Goal: Feedback & Contribution: Submit feedback/report problem

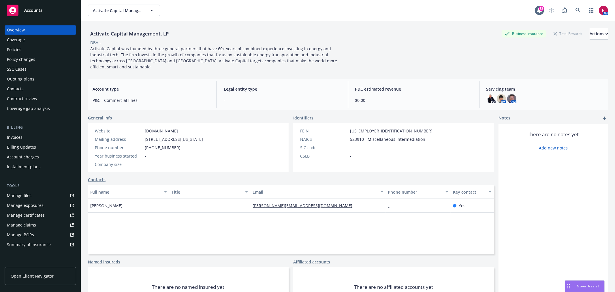
scroll to position [40, 0]
click at [580, 15] on div "AM" at bounding box center [577, 11] width 62 height 12
click at [576, 12] on icon at bounding box center [578, 10] width 5 height 5
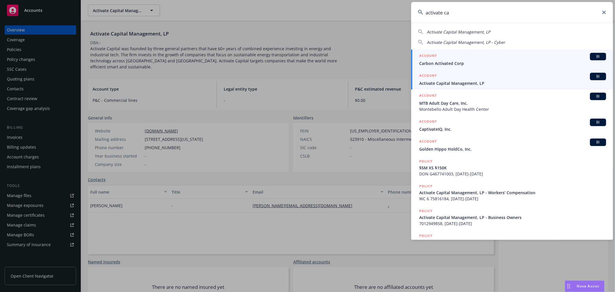
type input "activate ca"
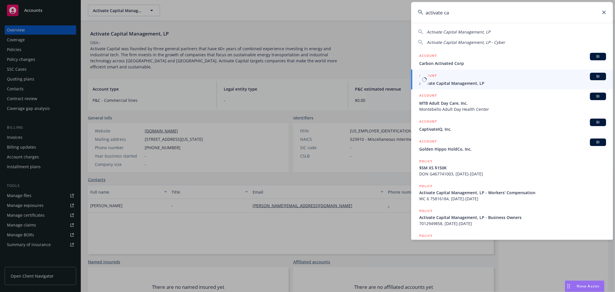
click at [493, 82] on span "Activate Capital Management, LP" at bounding box center [512, 83] width 187 height 6
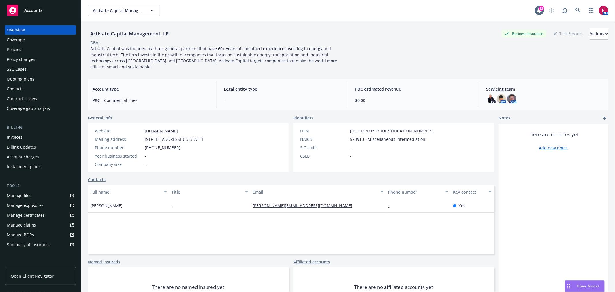
click at [36, 78] on div "Quoting plans" at bounding box center [40, 78] width 67 height 9
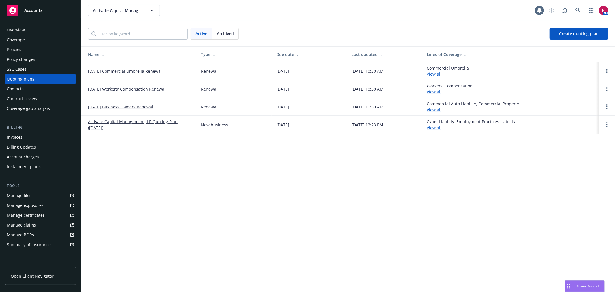
click at [122, 68] on td "09/30/25 Commercial Umbrella Renewal" at bounding box center [138, 71] width 115 height 18
click at [140, 122] on link "Activate Capital Management, LP Quoting Plan (2025-08-31)" at bounding box center [140, 125] width 104 height 12
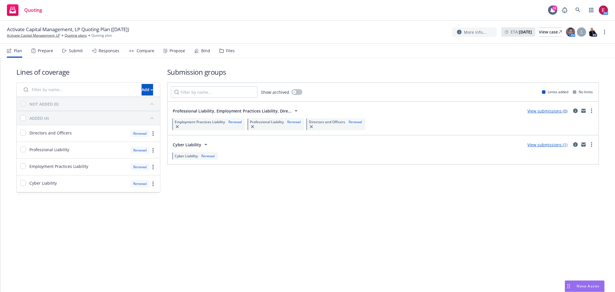
click at [72, 52] on div "Submit" at bounding box center [76, 50] width 14 height 5
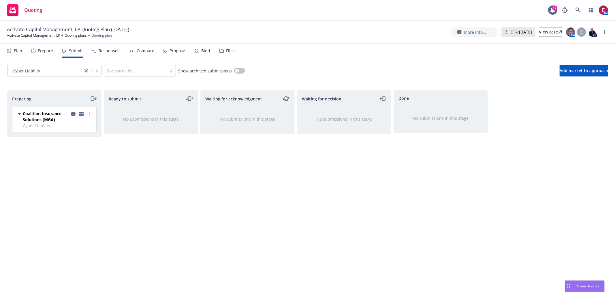
click at [89, 110] on div "Coalition Insurance Solutions (MGA) Cyber Liability Thursday, July 31, 2025 at …" at bounding box center [54, 119] width 84 height 25
click at [90, 112] on circle "more" at bounding box center [89, 112] width 1 height 1
click at [78, 162] on span "Add accepted decision" at bounding box center [64, 160] width 58 height 5
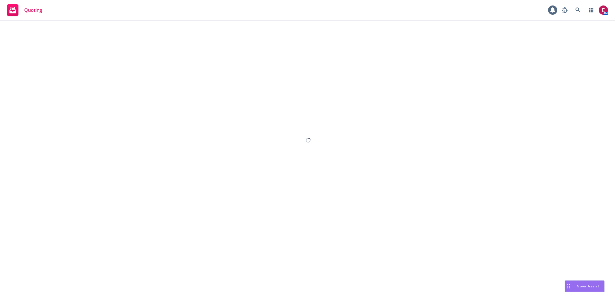
select select "12"
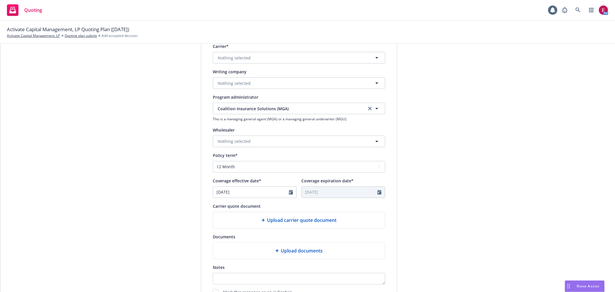
scroll to position [64, 0]
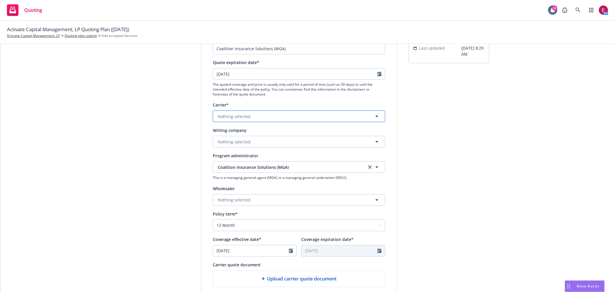
click at [260, 116] on button "Nothing selected" at bounding box center [299, 116] width 173 height 12
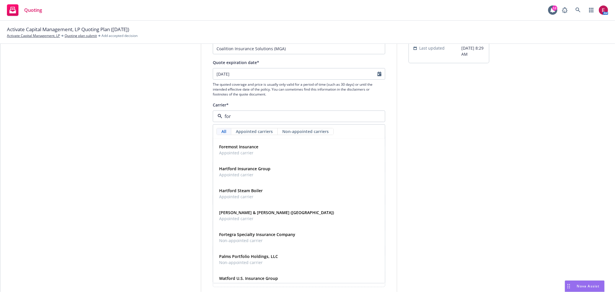
type input "fort"
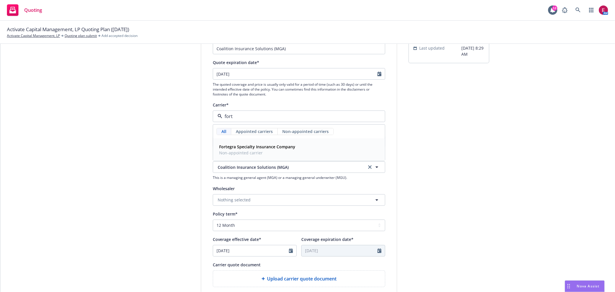
click at [267, 157] on div "Fortegra Specialty Insurance Company Non-appointed carrier" at bounding box center [298, 149] width 171 height 21
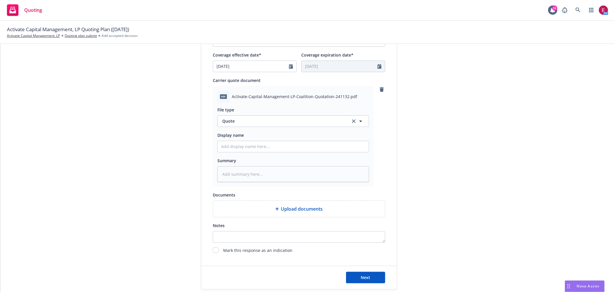
scroll to position [308, 0]
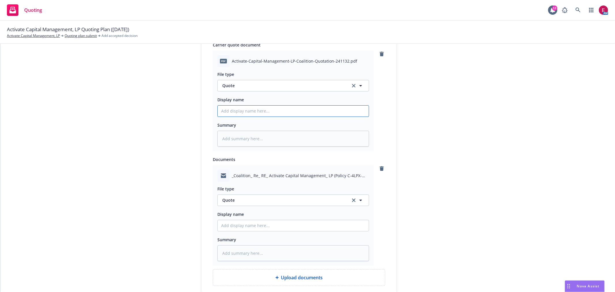
click at [238, 112] on input "Display name" at bounding box center [293, 111] width 151 height 11
type textarea "x"
type input "A"
type textarea "x"
type input "Ac"
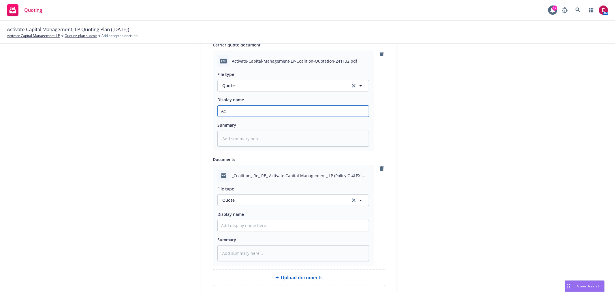
type textarea "x"
type input "Act"
type textarea "x"
type input "Acti"
type textarea "x"
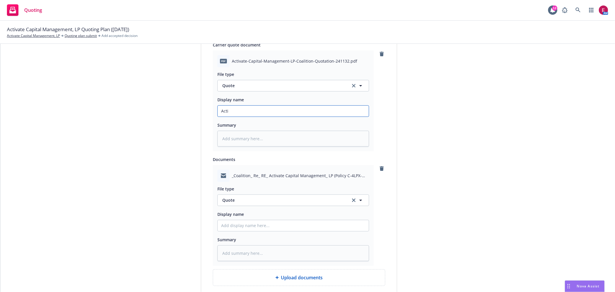
type input "Activ"
type textarea "x"
type input "Activat"
type textarea "x"
type input "Activate"
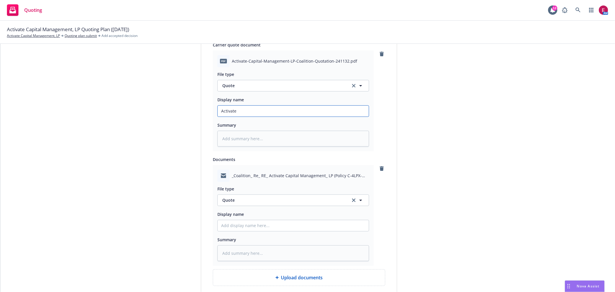
type textarea "x"
type input "Activate"
type textarea "x"
type input "Activate C"
type textarea "x"
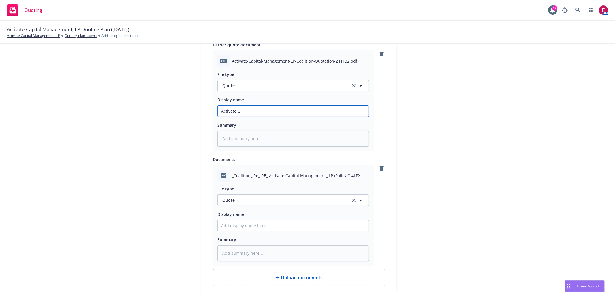
type input "Activate Ca"
type textarea "x"
type input "Activate Cap"
type textarea "x"
type input "Activate Capi"
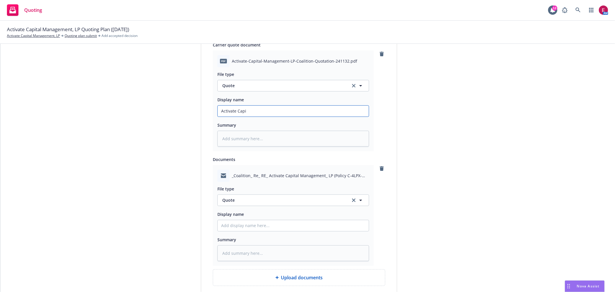
type textarea "x"
type input "Activate Capit"
type textarea "x"
type input "Activate Capita"
type textarea "x"
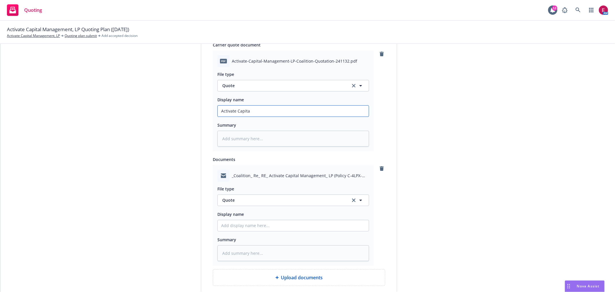
type input "Activate Capital"
type textarea "x"
type input "Activate Capital"
type textarea "x"
type input "Activate Capital 2"
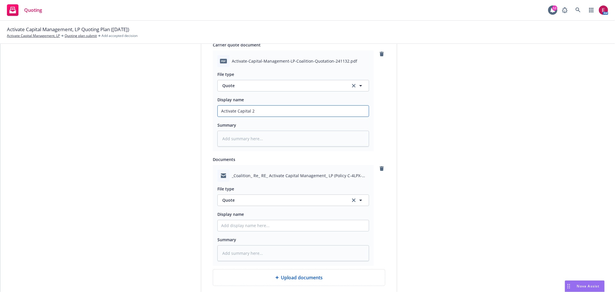
type textarea "x"
type input "Activate Capital 25"
type textarea "x"
type input "Activate Capital 25-"
type textarea "x"
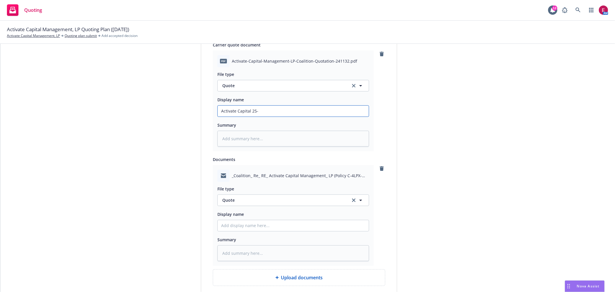
type input "Activate Capital 25-2"
type textarea "x"
type input "Activate Capital 25-26"
type textarea "x"
type input "Activate Capital 25-26"
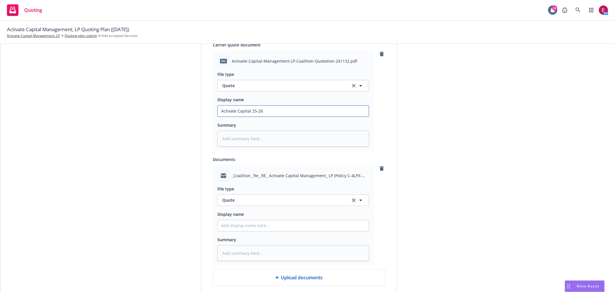
type textarea "x"
type input "Activate Capital 25-26 C"
type textarea "x"
type input "Activate Capital 25-26 Cy"
type textarea "x"
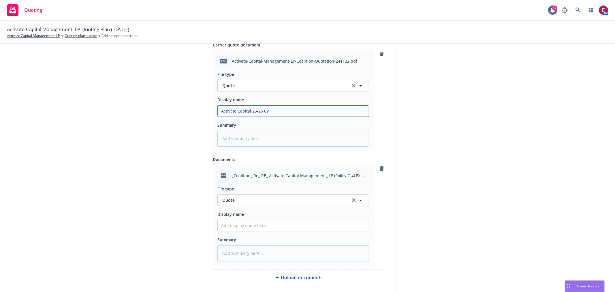
type input "Activate Capital 25-26 Cyb"
type textarea "x"
type input "Activate Capital 25-26 Cybe"
type textarea "x"
type input "Activate Capital 25-26 Cyber"
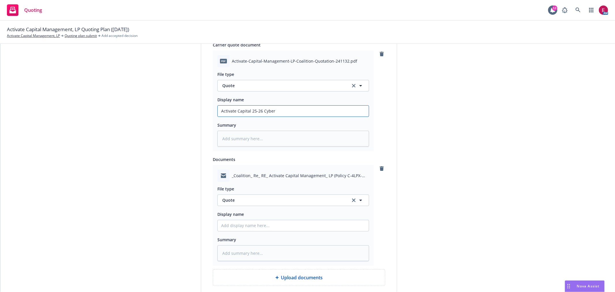
type textarea "x"
type input "Activate Capital 25-26 Cyber"
type textarea "x"
type input "Activate Capital 25-26 Cyber Q"
type textarea "x"
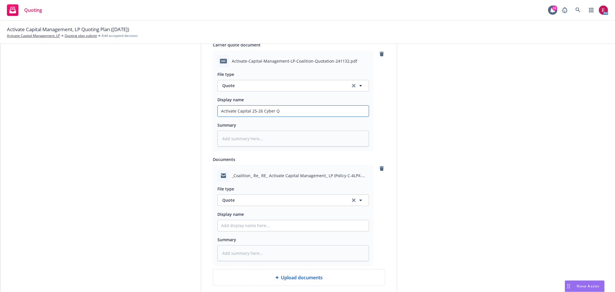
type input "Activate Capital 25-26 Cyber Qu"
type textarea "x"
type input "Activate Capital 25-26 Cyber Quo"
type textarea "x"
type input "Activate Capital 25-26 Cyber Quot"
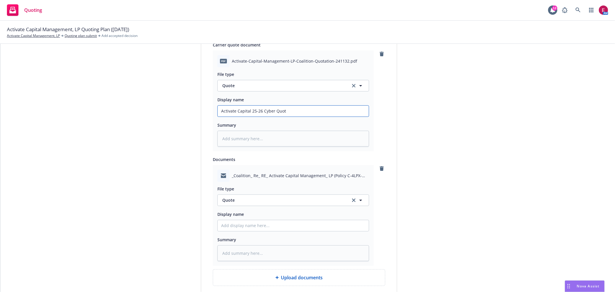
type textarea "x"
type input "Activate Capital 25-26 Cyber Quote"
type textarea "x"
type input "Activate Capital 25-26 Cyber Quote"
type textarea "x"
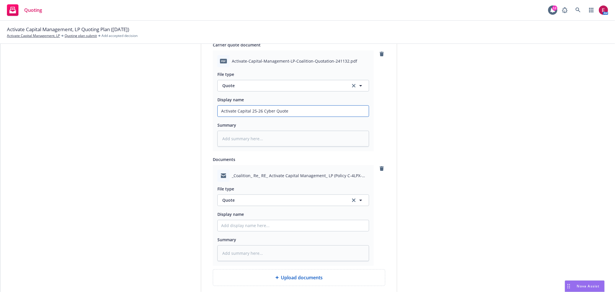
type input "Activate Capital 25-26 Cyber Quote C"
type textarea "x"
type input "Activate Capital 25-26 Cyber Quote Co"
type textarea "x"
type input "Activate Capital 25-26 Cyber Quote Coa"
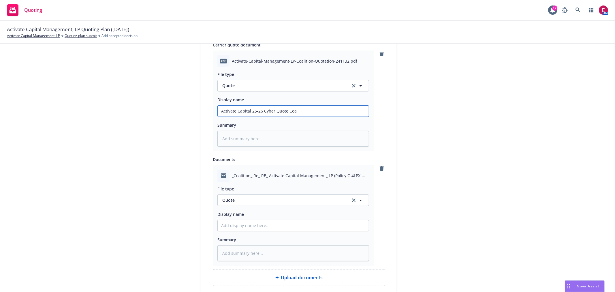
type textarea "x"
type input "Activate Capital 25-26 Cyber Quote Coal"
type textarea "x"
type input "Activate Capital 25-26 Cyber Quote Coali"
type textarea "x"
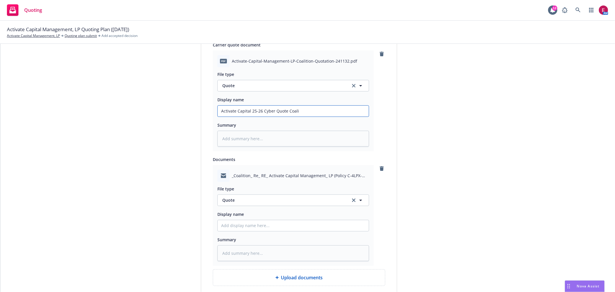
type input "Activate Capital 25-26 Cyber Quote Coalit"
type textarea "x"
type input "Activate Capital 25-26 Cyber Quote Coaliti"
type textarea "x"
type input "Activate Capital 25-26 Cyber Quote Coalitio"
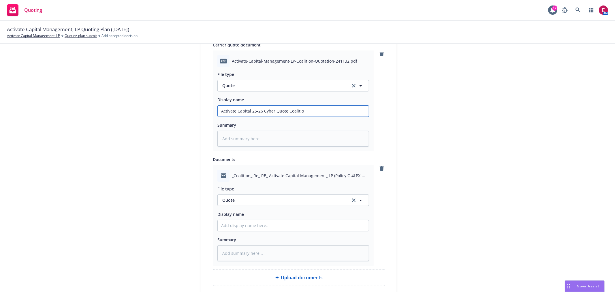
type textarea "x"
drag, startPoint x: 325, startPoint y: 110, endPoint x: 128, endPoint y: 138, distance: 199.2
click at [120, 131] on div "1 Quote initiation 2 Coverage selection 3 Billing info Quote initiation Display…" at bounding box center [307, 58] width 601 height 599
type input "Activate Capital 25-26 Cyber Quote Coalition"
click at [270, 117] on input "Display name" at bounding box center [293, 111] width 151 height 11
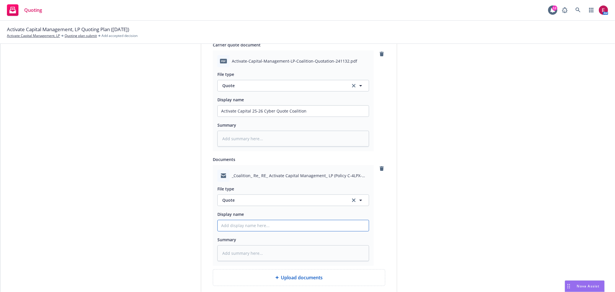
paste input "Activate Capital 25-26 Cyber Quote Coalition"
type textarea "x"
type input "Activate Capital 25-26 Cyber Quote Coalition"
click at [286, 117] on input "Activate Capital 25-26 Cyber Quote Coalition" at bounding box center [293, 111] width 151 height 11
type textarea "x"
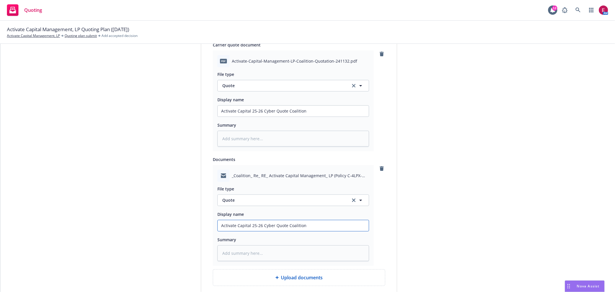
type input "Activate Capital 25-26 Cyber Quote ECoalition"
type textarea "x"
type input "Activate Capital 25-26 Cyber Quote EMCoalition"
type textarea "x"
type input "Activate Capital 25-26 Cyber Quote EM Coalition"
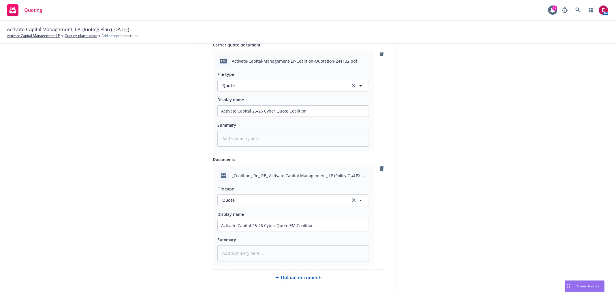
click at [323, 207] on div "File type Quote Quote Display name Activate Capital 25-26 Cyber Quote EM Coalit…" at bounding box center [294, 221] width 152 height 79
click at [323, 203] on span "Quote" at bounding box center [282, 200] width 121 height 6
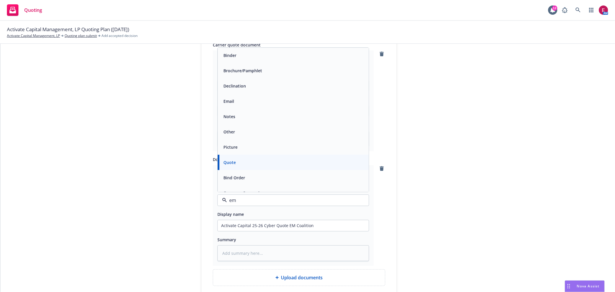
type input "ema"
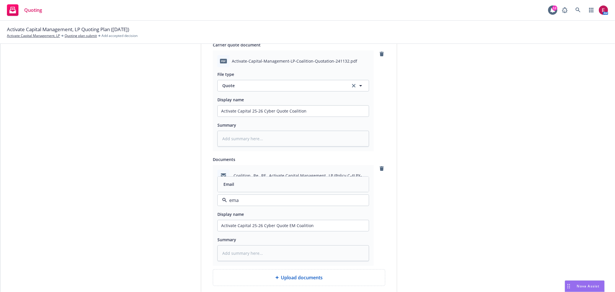
click at [325, 188] on div "Email" at bounding box center [293, 184] width 144 height 8
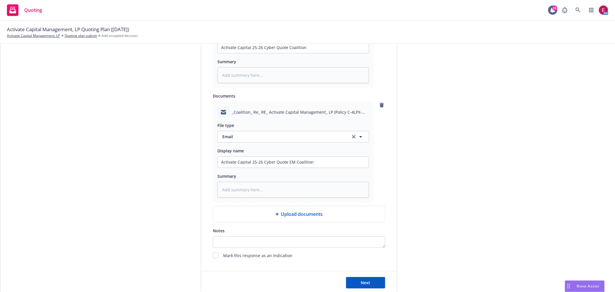
scroll to position [372, 0]
click at [374, 286] on button "Next" at bounding box center [365, 282] width 39 height 12
type textarea "x"
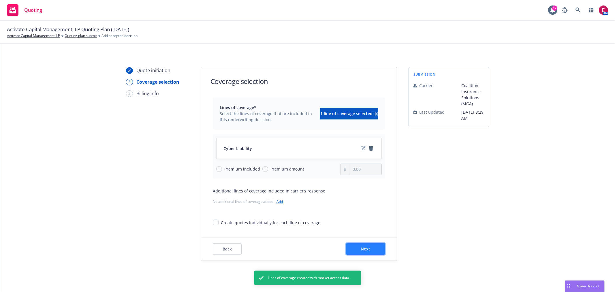
click at [363, 250] on span "Next" at bounding box center [366, 248] width 10 height 5
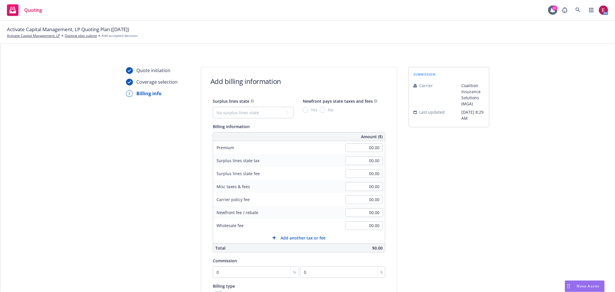
click at [359, 154] on div "00.00" at bounding box center [365, 160] width 42 height 13
click at [361, 152] on input "00.00" at bounding box center [365, 147] width 38 height 9
type input "8,890.00"
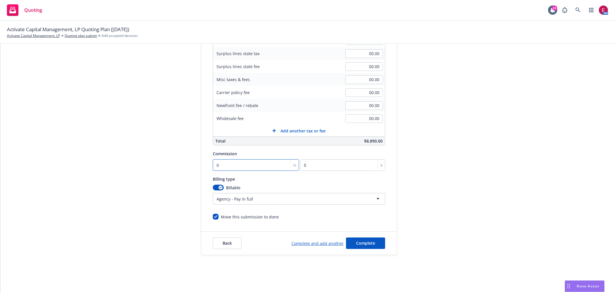
click at [224, 166] on input "0" at bounding box center [256, 165] width 86 height 12
type input "1"
type input "88.9"
type input "15"
type input "1333.5"
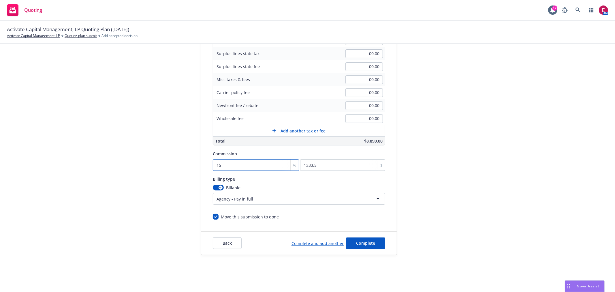
type input "15"
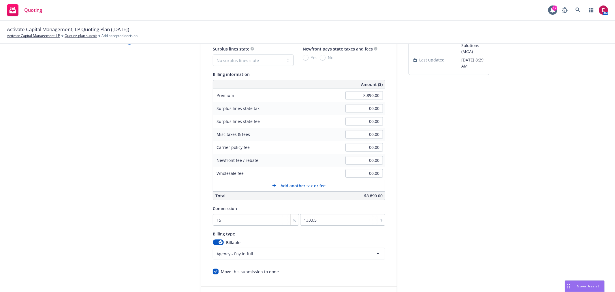
scroll to position [0, 0]
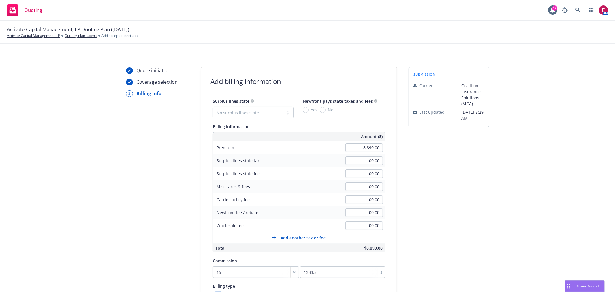
click at [235, 120] on div "Surplus lines state No surplus lines state Alaska Alabama Arkansas Arizona Cali…" at bounding box center [299, 175] width 173 height 155
click at [237, 113] on select "No surplus lines state Alaska Alabama Arkansas Arizona California Colorado Conn…" at bounding box center [253, 113] width 81 height 12
select select "CA"
click at [213, 107] on select "No surplus lines state Alaska Alabama Arkansas Arizona California Colorado Conn…" at bounding box center [253, 113] width 81 height 12
type input "266.70"
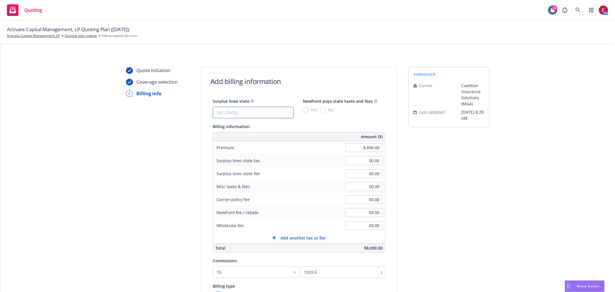
type input "16.00"
click at [309, 108] on span "Yes" at bounding box center [313, 110] width 9 height 6
click at [304, 108] on input "Yes" at bounding box center [306, 110] width 6 height 6
radio input "true"
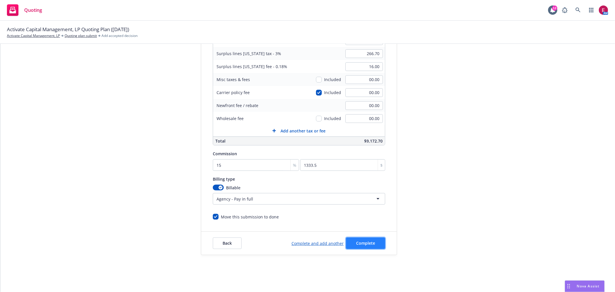
click at [372, 249] on button "Complete" at bounding box center [365, 243] width 39 height 12
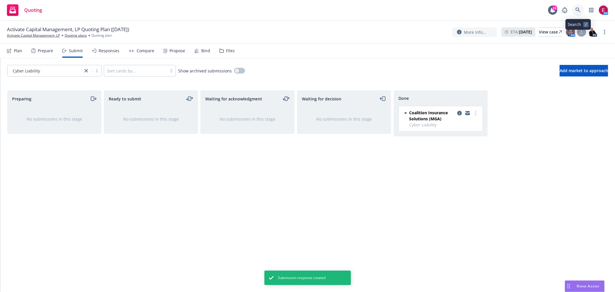
click at [582, 9] on link at bounding box center [579, 10] width 12 height 12
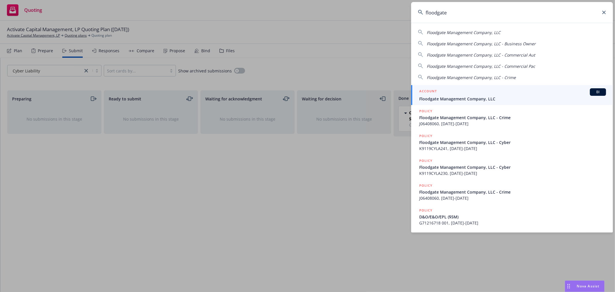
type input "floodgate"
click at [477, 97] on span "Floodgate Management Company, LLC" at bounding box center [512, 99] width 187 height 6
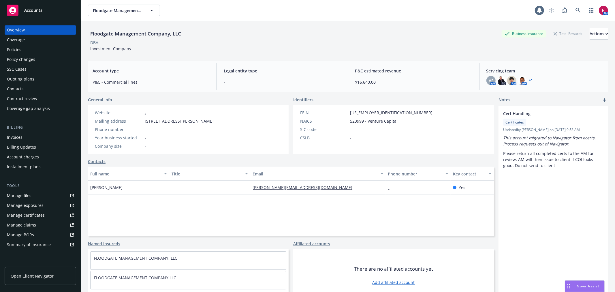
click at [23, 81] on div "Quoting plans" at bounding box center [20, 78] width 27 height 9
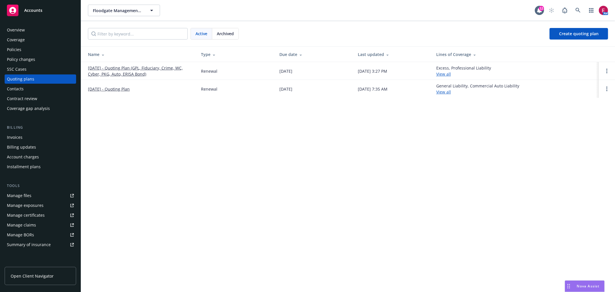
click at [108, 76] on link "[DATE] - Quoting Plan (GPL, Fiduciary, Crime, WC, Cyber, PKG, Auto, ERISA Bond)" at bounding box center [140, 71] width 104 height 12
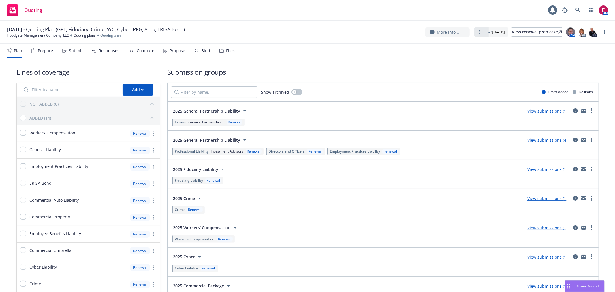
click at [75, 47] on div "Submit" at bounding box center [72, 51] width 20 height 14
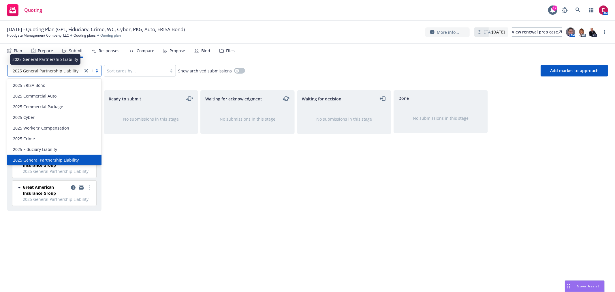
click at [79, 73] on div "2025 General Partnership Liability" at bounding box center [45, 71] width 70 height 6
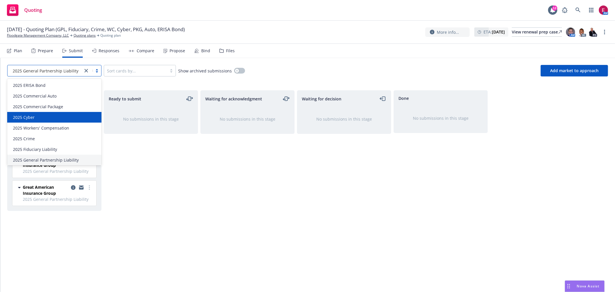
click at [53, 118] on div "2025 Cyber" at bounding box center [54, 117] width 87 height 6
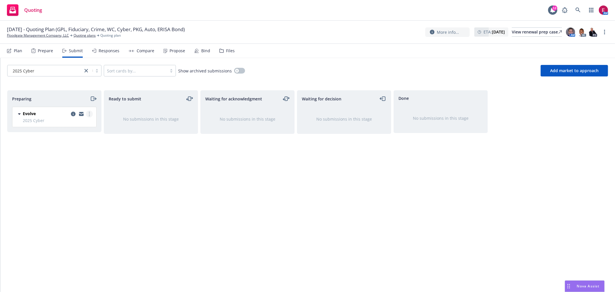
click at [88, 113] on link "more" at bounding box center [89, 113] width 7 height 7
click at [80, 160] on span "Add accepted decision" at bounding box center [64, 160] width 58 height 5
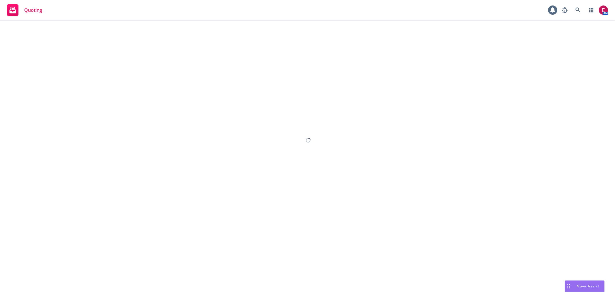
select select "12"
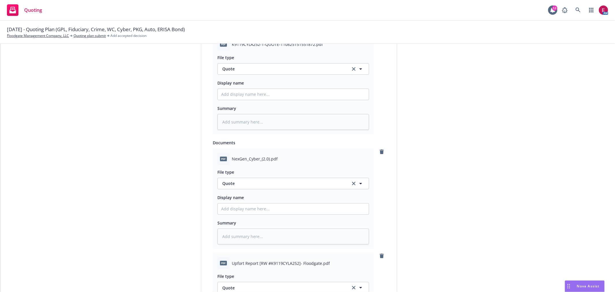
scroll to position [212, 0]
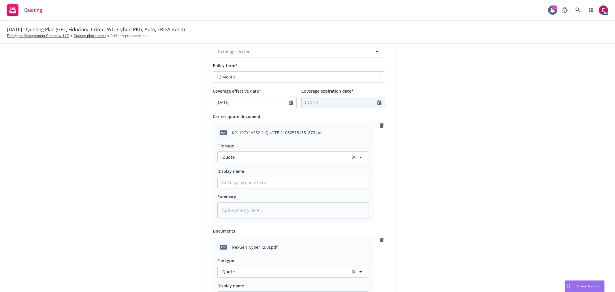
drag, startPoint x: 259, startPoint y: 171, endPoint x: 259, endPoint y: 185, distance: 13.9
click at [259, 172] on div "Display name" at bounding box center [294, 171] width 152 height 7
click at [258, 186] on input "Display name" at bounding box center [293, 182] width 151 height 11
type textarea "x"
type input "F"
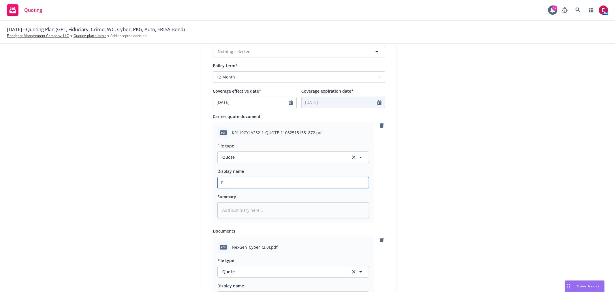
type textarea "x"
type input "Fl"
type textarea "x"
type input "Fll"
type textarea "x"
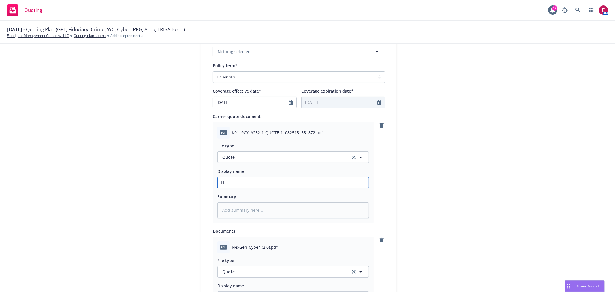
type input "Fl"
type textarea "x"
type input "Flo"
type textarea "x"
type input "Floo"
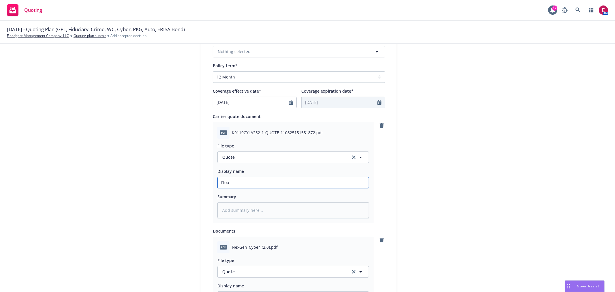
type textarea "x"
type input "Flood"
type textarea "x"
type input "Floodg"
type textarea "x"
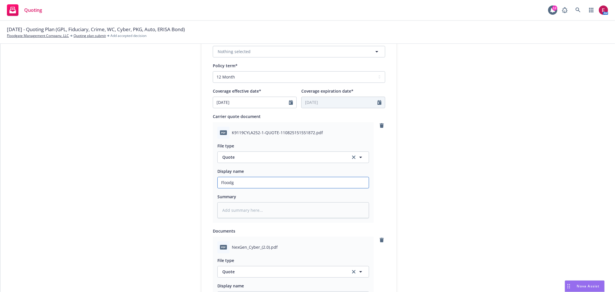
type input "Floodga"
type textarea "x"
type input "Floodgat"
type textarea "x"
type input "Floodgate"
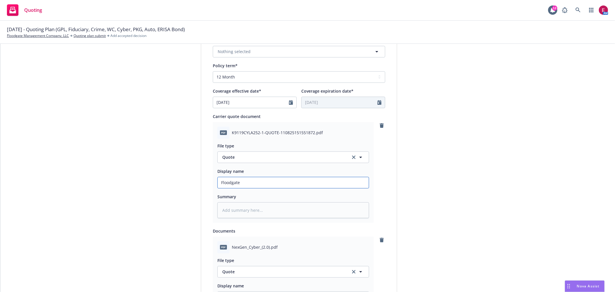
type textarea "x"
type input "Floodgate"
type textarea "x"
type input "Floodgate 2"
type textarea "x"
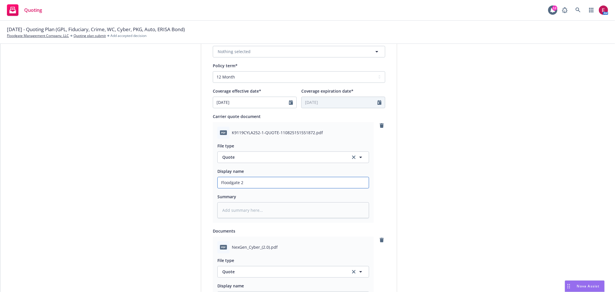
type input "Floodgate 25"
type textarea "x"
type input "Floodgate 25-"
type textarea "x"
type input "Floodgate 25-2"
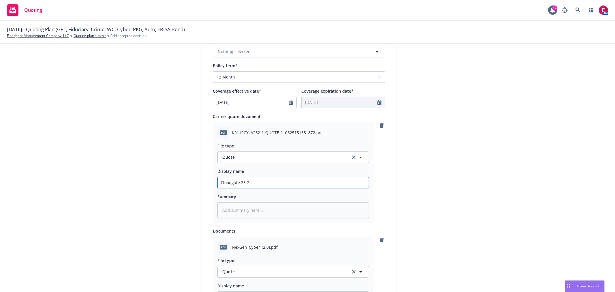
type textarea "x"
type input "Floodgate 25-26"
type textarea "x"
type input "Floodgate 25-26"
type textarea "x"
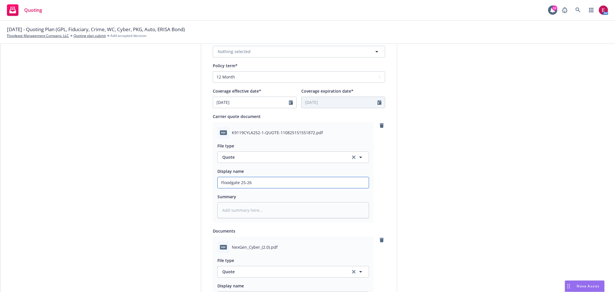
type input "Floodgate 25-26 C"
type textarea "x"
type input "Floodgate 25-26 Cy"
type textarea "x"
type input "Floodgate 25-26 Cyb"
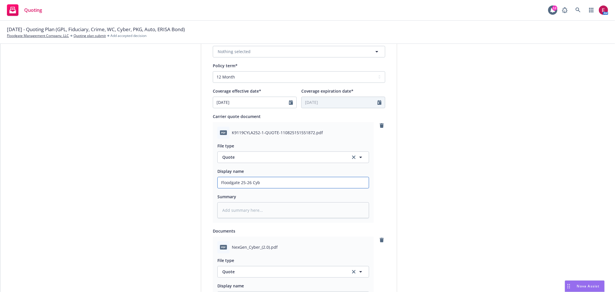
type textarea "x"
type input "Floodgate 25-26 Cybe"
type textarea "x"
type input "Floodgate 25-26 Cyber"
type textarea "x"
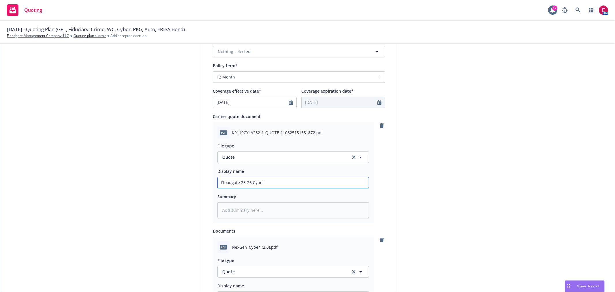
type input "Floodgate 25-26 Cyber"
type textarea "x"
type input "Floodgate 25-26 Cyber q"
type textarea "x"
type input "Floodgate 25-26 Cyber"
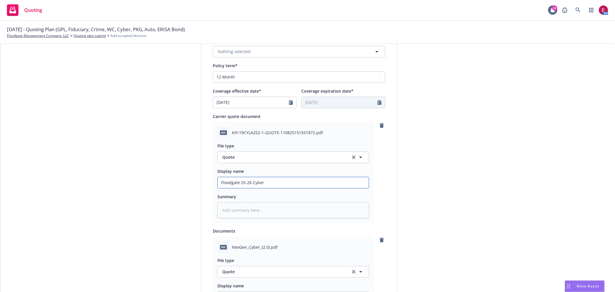
type textarea "x"
type input "Floodgate 25-26 Cyber Q"
type textarea "x"
type input "Floodgate 25-26 Cyber Qu"
type textarea "x"
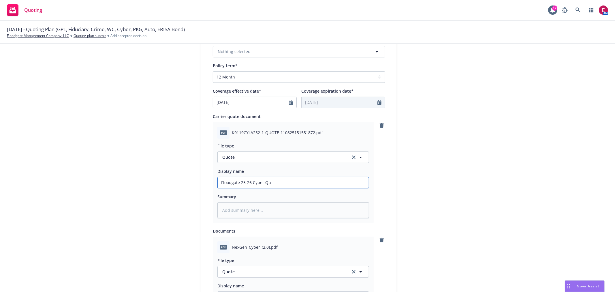
type input "Floodgate 25-26 Cyber Quo"
type textarea "x"
type input "Floodgate 25-26 Cyber Quot"
type textarea "x"
type input "Floodgate 25-26 Cyber Quote"
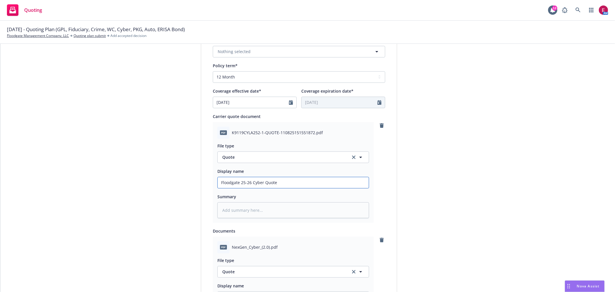
type textarea "x"
type input "Floodgate 25-26 Cyber Quote"
type textarea "x"
type input "Floodgate 25-26 Cyber Quote C"
type textarea "x"
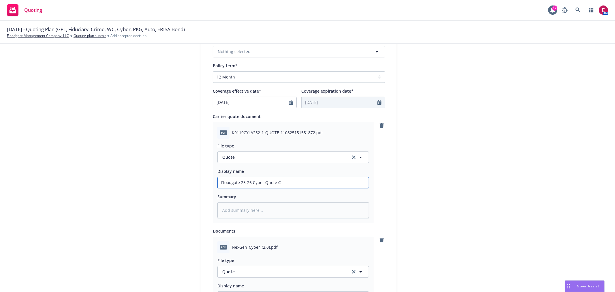
type input "Floodgate 25-26 Cyber Quote"
type textarea "x"
type input "Floodgate 25-26 Cyber Quote E"
type textarea "x"
type input "Floodgate 25-26 Cyber Quote Ev"
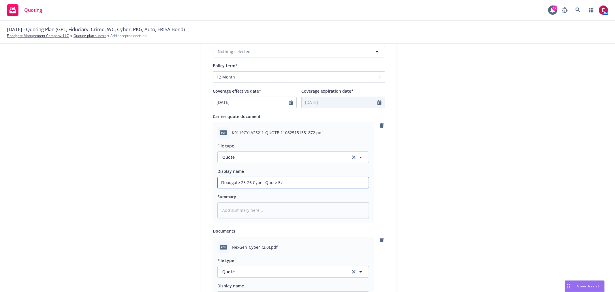
type textarea "x"
type input "Floodgate 25-26 Cyber Quote Evo"
type textarea "x"
type input "Floodgate 25-26 Cyber Quote Evol"
type textarea "x"
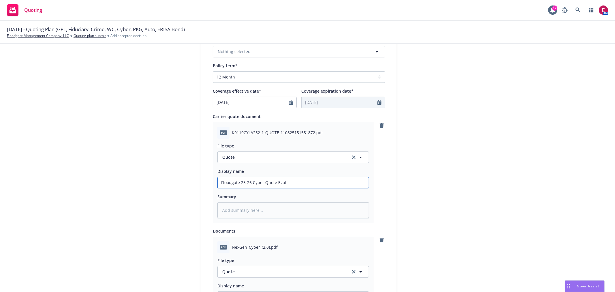
type input "Floodgate 25-26 Cyber Quote Evolv"
type textarea "x"
drag, startPoint x: 302, startPoint y: 186, endPoint x: 158, endPoint y: 214, distance: 147.2
type input "Floodgate 25-26 Cyber Quote Evolve"
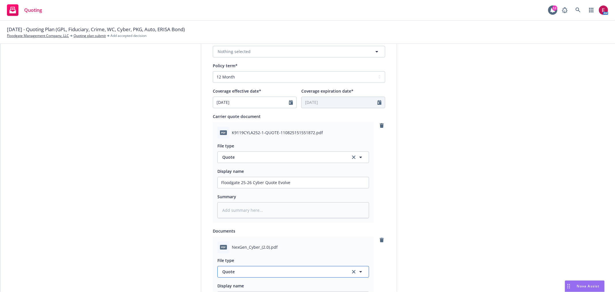
click at [289, 273] on span "Quote" at bounding box center [282, 272] width 121 height 6
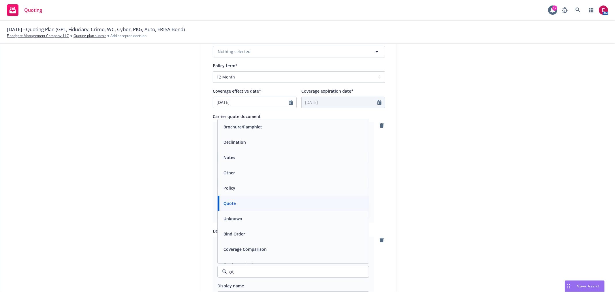
type input "oth"
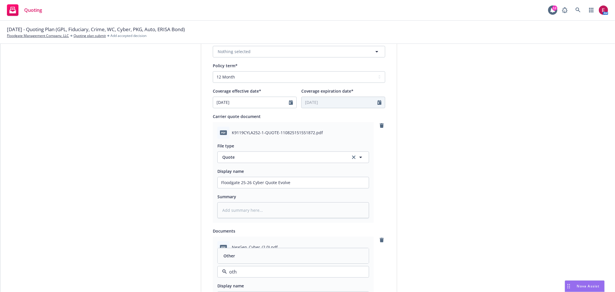
click at [292, 260] on div "Other" at bounding box center [293, 256] width 144 height 8
type textarea "x"
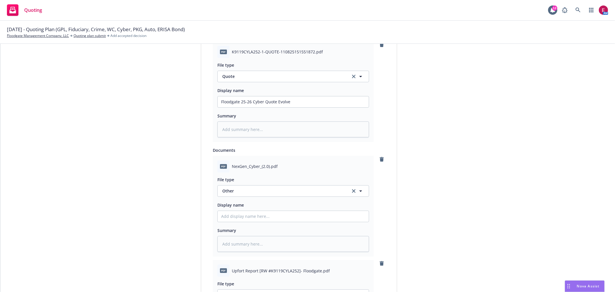
scroll to position [341, 0]
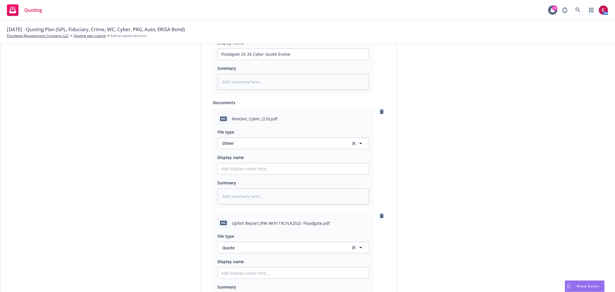
click at [257, 237] on div "File type" at bounding box center [294, 236] width 152 height 7
click at [256, 243] on button "Quote" at bounding box center [294, 248] width 152 height 12
type input "oth"
click at [270, 226] on div "Other" at bounding box center [293, 231] width 151 height 15
type textarea "x"
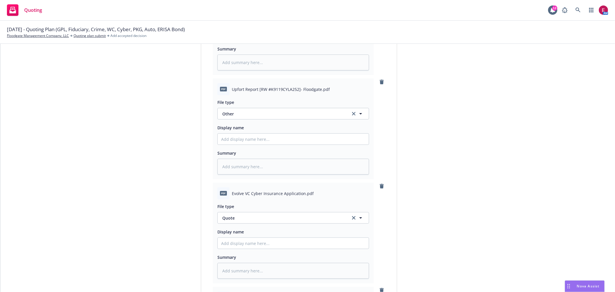
scroll to position [501, 0]
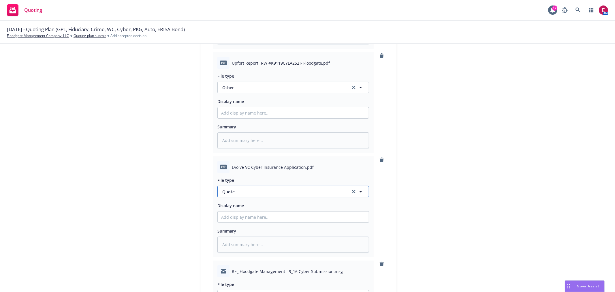
click at [264, 193] on span "Quote" at bounding box center [282, 192] width 121 height 6
type input "appl"
click at [270, 223] on div "Application - unsigned" at bounding box center [293, 223] width 144 height 8
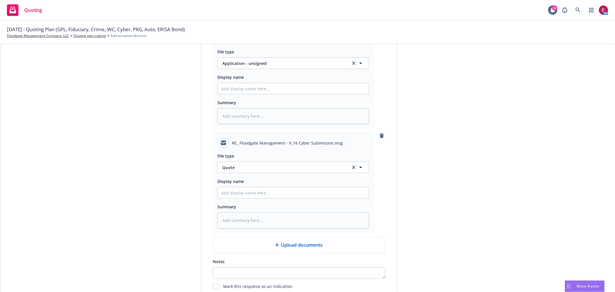
click at [246, 188] on div "Display name" at bounding box center [294, 188] width 152 height 21
paste input "Floodgate 25-26 Cyber Quote Evolve"
type textarea "x"
type input "Floodgate 25-26 Cyber Quote Evolve"
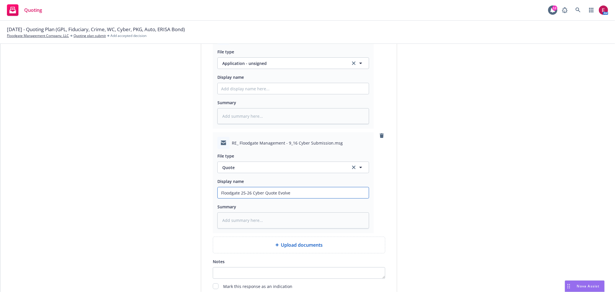
type textarea "x"
type input "Floodgate 25-26 Cyber Quote EEvolve"
type textarea "x"
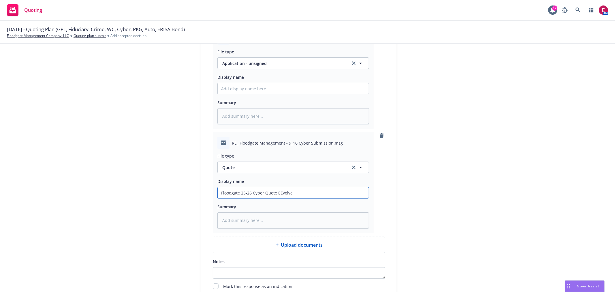
type input "Floodgate 25-26 Cyber Quote EMEvolve"
type textarea "x"
type input "Floodgate 25-26 Cyber Quote EM Evolve"
click at [270, 171] on span "Quote" at bounding box center [282, 167] width 121 height 6
type input "ema"
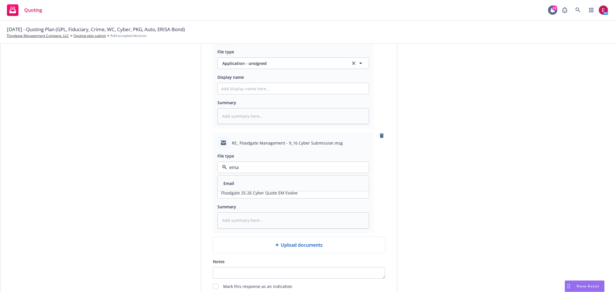
click at [269, 178] on div "Email" at bounding box center [293, 183] width 151 height 15
type textarea "x"
click at [271, 66] on span "Application - unsigned" at bounding box center [282, 63] width 121 height 6
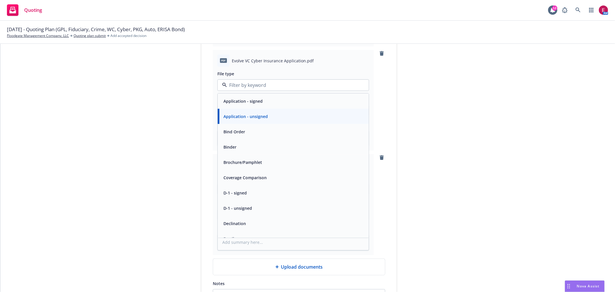
scroll to position [597, 0]
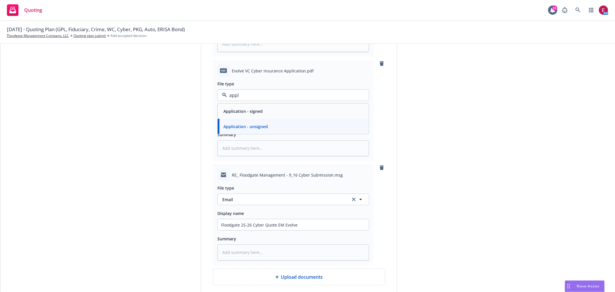
type input "appl"
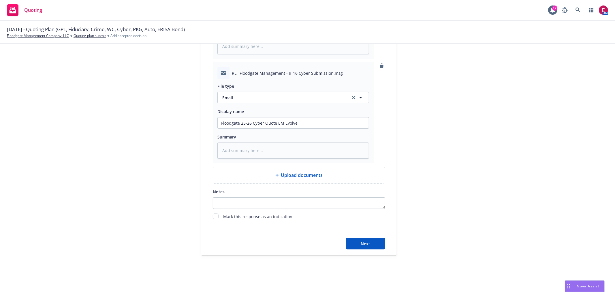
scroll to position [702, 0]
click at [367, 238] on button "Next" at bounding box center [365, 243] width 39 height 12
type textarea "x"
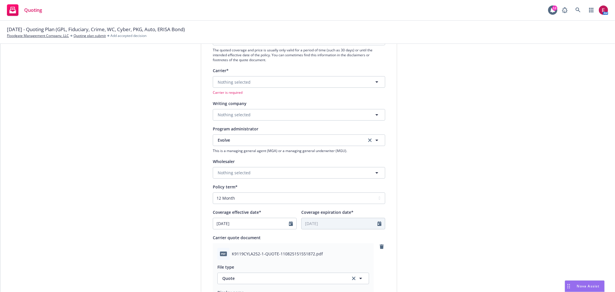
scroll to position [0, 0]
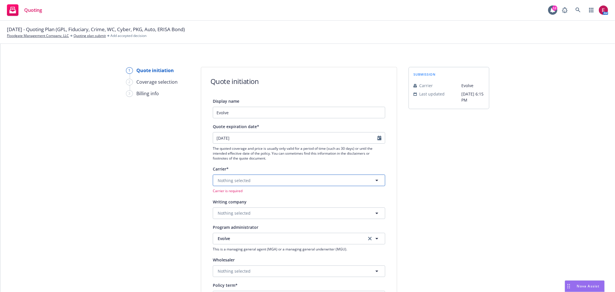
click at [249, 177] on button "Nothing selected" at bounding box center [299, 181] width 173 height 12
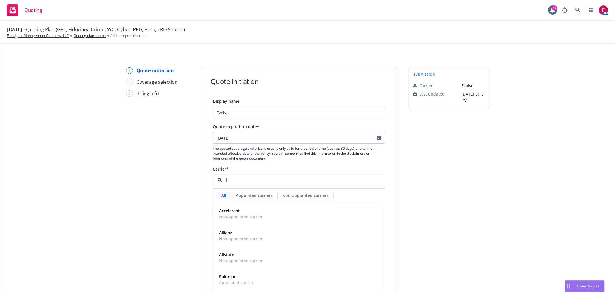
type input "llo"
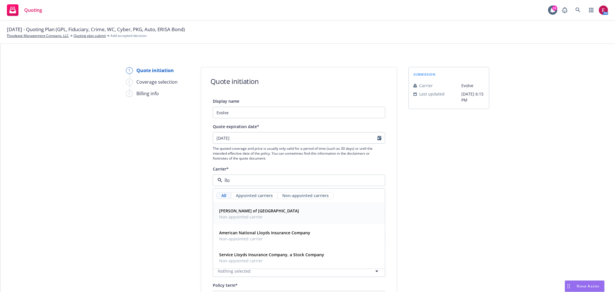
click at [258, 211] on span "Lloyd's of London" at bounding box center [259, 211] width 80 height 6
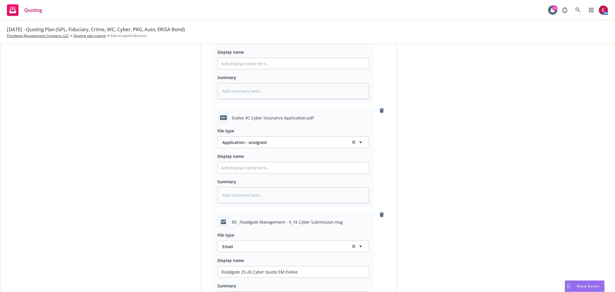
scroll to position [726, 0]
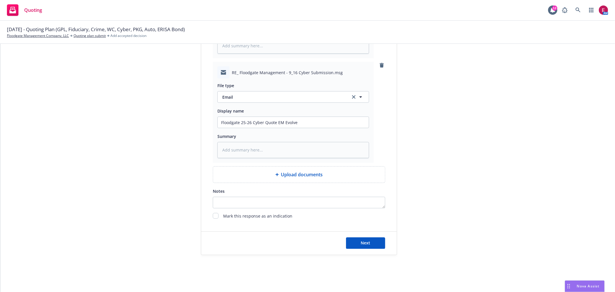
drag, startPoint x: 432, startPoint y: 254, endPoint x: 425, endPoint y: 273, distance: 20.5
click at [377, 248] on button "Next" at bounding box center [365, 243] width 39 height 12
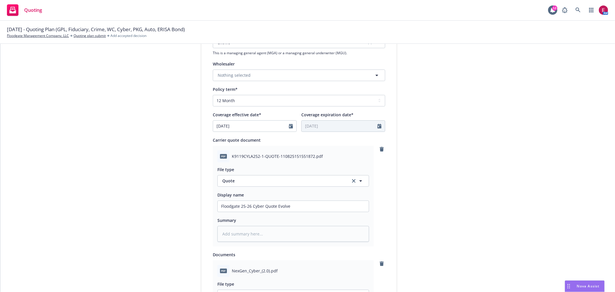
type textarea "x"
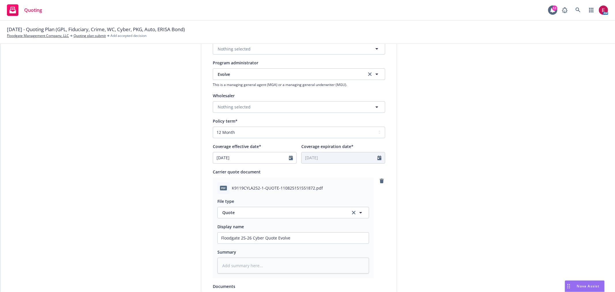
scroll to position [6, 0]
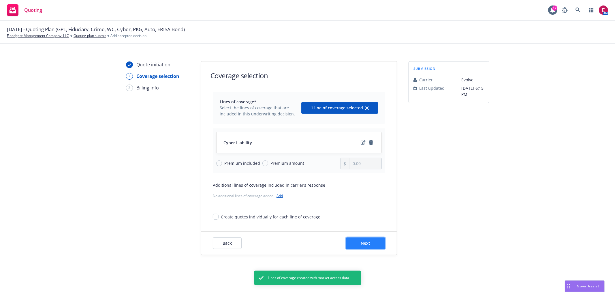
click at [353, 247] on button "Next" at bounding box center [365, 243] width 39 height 12
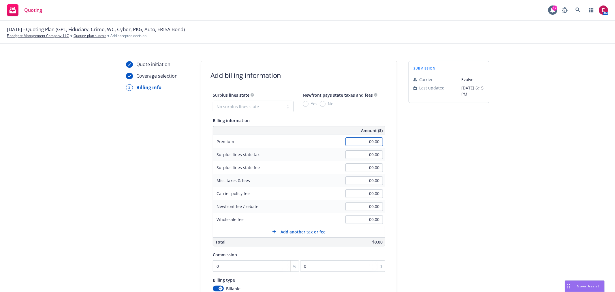
click at [364, 141] on input "00.00" at bounding box center [365, 141] width 38 height 9
type input "7,700.00"
click at [359, 194] on input "00.00" at bounding box center [365, 193] width 38 height 9
type input "500.00"
click at [256, 104] on select "No surplus lines state Alaska Alabama Arkansas Arizona California Colorado Conn…" at bounding box center [253, 107] width 81 height 12
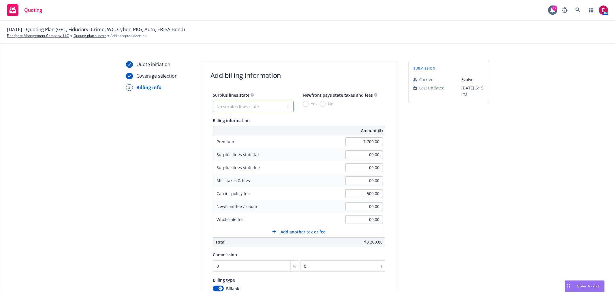
select select "CA"
click at [213, 101] on select "No surplus lines state Alaska Alabama Arkansas Arizona California Colorado Conn…" at bounding box center [253, 107] width 81 height 12
type input "246.00"
type input "14.76"
click at [303, 104] on input "Yes" at bounding box center [306, 104] width 6 height 6
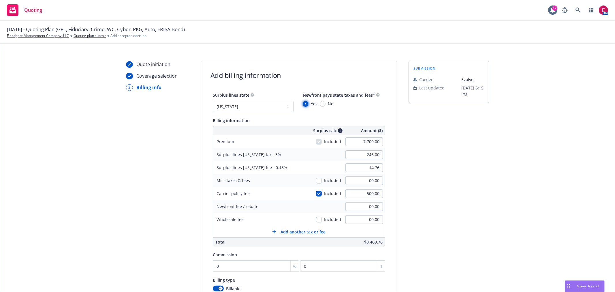
radio input "true"
click at [243, 261] on input "0" at bounding box center [256, 266] width 86 height 12
type input "1"
type input "77"
type input "17"
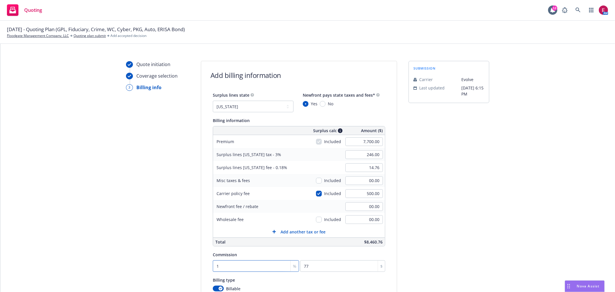
type input "1309"
type input "17.5"
type input "1347.5"
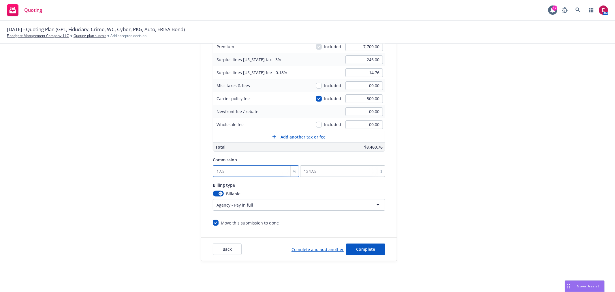
scroll to position [102, 0]
type input "17.5"
click at [370, 252] on button "Complete" at bounding box center [365, 248] width 39 height 12
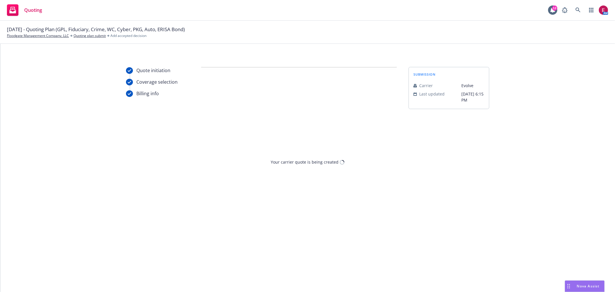
scroll to position [0, 0]
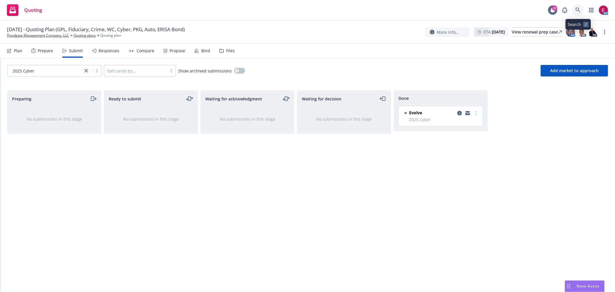
click at [583, 13] on link at bounding box center [579, 10] width 12 height 12
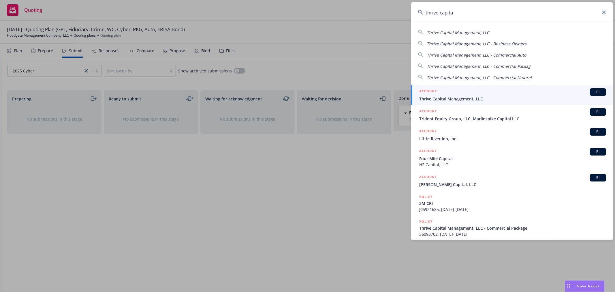
type input "thrive capita"
click at [474, 93] on div "ACCOUNT BI" at bounding box center [512, 92] width 187 height 8
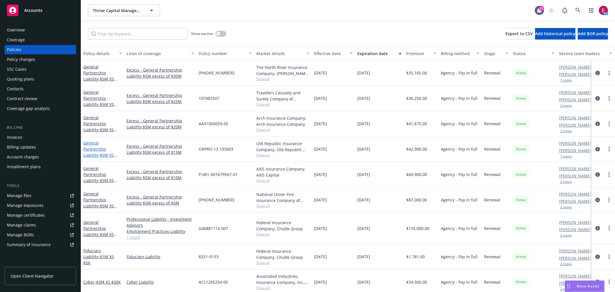
click at [102, 144] on link "General Partnership Liability - $5M XS $15M" at bounding box center [98, 152] width 31 height 24
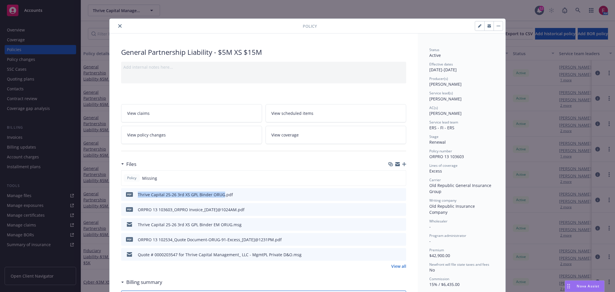
drag, startPoint x: 136, startPoint y: 194, endPoint x: 220, endPoint y: 192, distance: 84.9
click at [220, 192] on div "Thrive Capital 25-26 3rd XS GPL Binder ORUG.pdf" at bounding box center [185, 195] width 95 height 6
copy div "Thrive Capital 25-26 3rd XS GPL Binder ORUG"
click at [402, 165] on icon "button" at bounding box center [404, 164] width 4 height 4
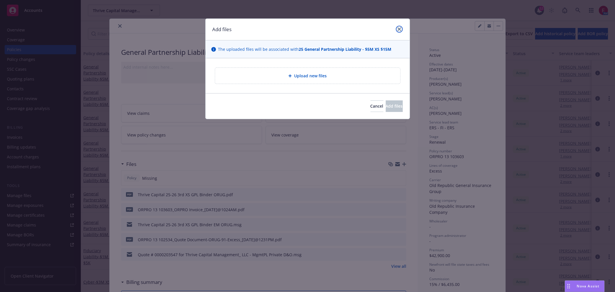
click at [399, 31] on link "close" at bounding box center [399, 29] width 7 height 7
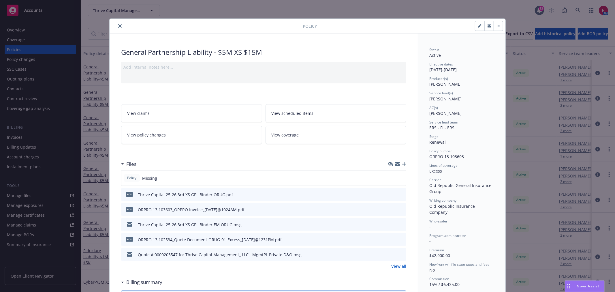
drag, startPoint x: 564, startPoint y: 2, endPoint x: 573, endPoint y: 11, distance: 12.7
click at [566, 5] on div "Thrive Capital Management, LLC Thrive Capital Management, LLC 12 AM" at bounding box center [348, 10] width 534 height 21
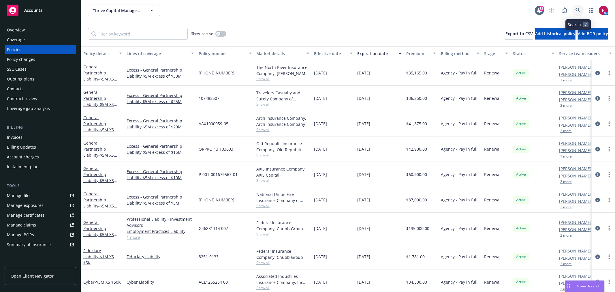
click at [577, 11] on icon at bounding box center [578, 10] width 5 height 5
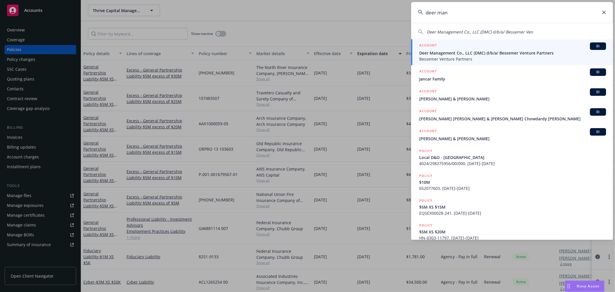
type input "deer man"
click at [479, 56] on span "Bessemer Venture Partners" at bounding box center [512, 59] width 187 height 6
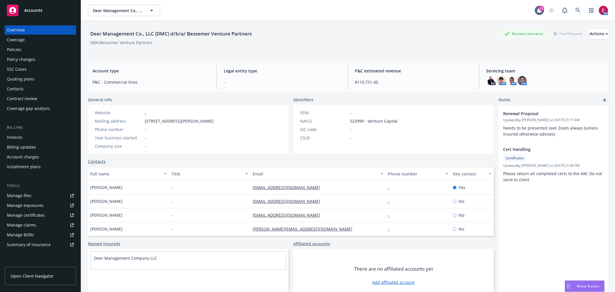
click at [42, 50] on div "Policies" at bounding box center [40, 49] width 67 height 9
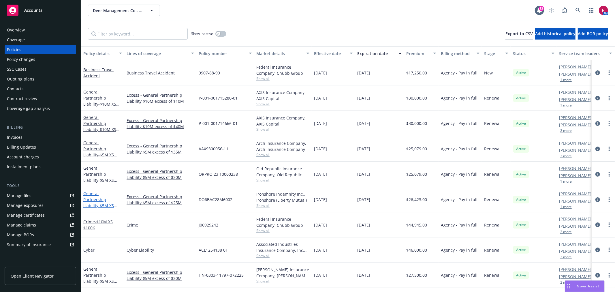
scroll to position [32, 0]
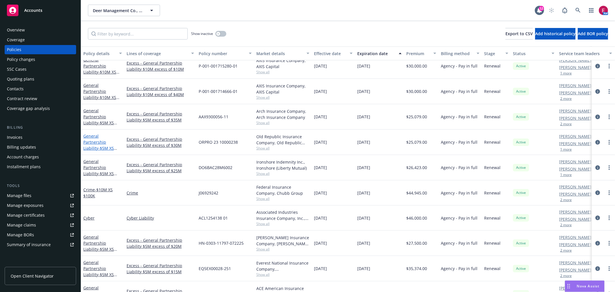
click at [104, 138] on link "General Partnership Liability - $5M XS $30M (BVP)" at bounding box center [98, 145] width 31 height 24
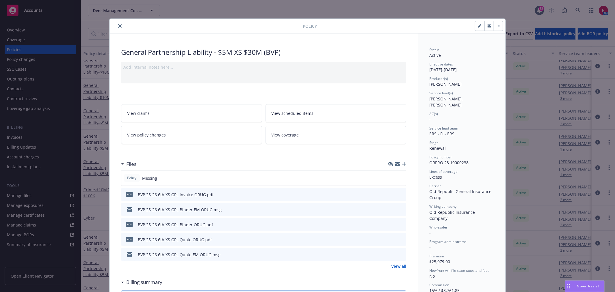
click at [119, 28] on button "close" at bounding box center [120, 26] width 7 height 7
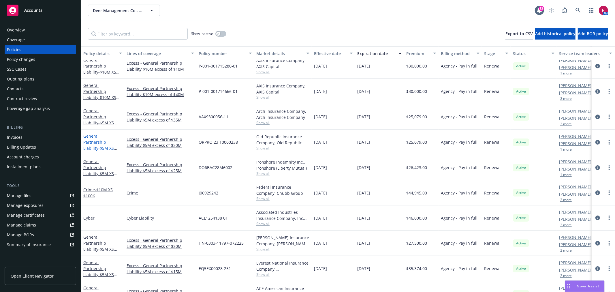
click at [102, 138] on link "General Partnership Liability - $5M XS $30M (BVP)" at bounding box center [98, 145] width 31 height 24
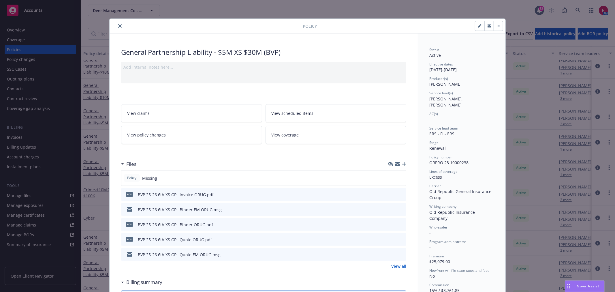
scroll to position [17, 0]
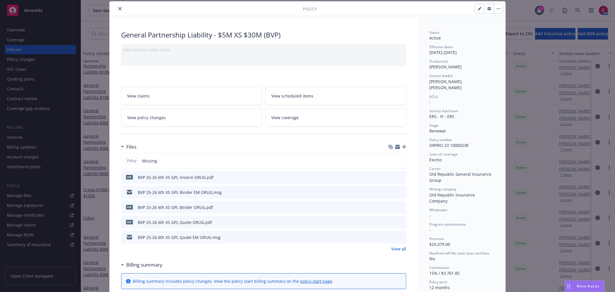
click at [550, 175] on div "Policy General Partnership Liability - $5M XS $30M (BVP) Add internal notes her…" at bounding box center [307, 146] width 615 height 292
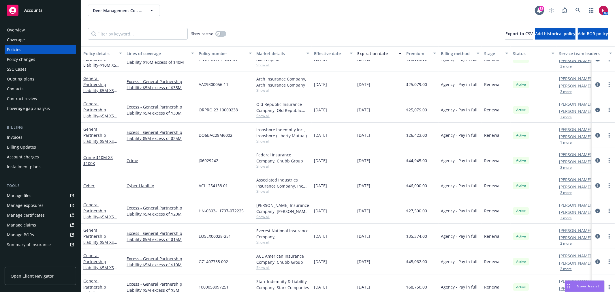
scroll to position [64, 0]
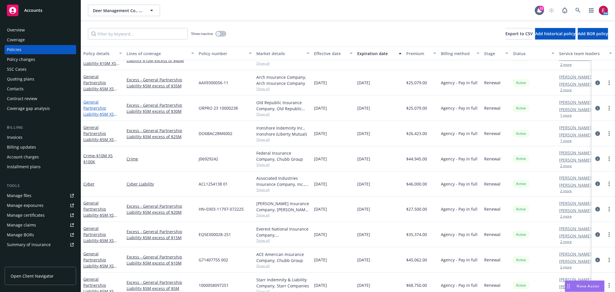
click at [97, 106] on link "General Partnership Liability - $5M XS $30M (BVP)" at bounding box center [98, 111] width 31 height 24
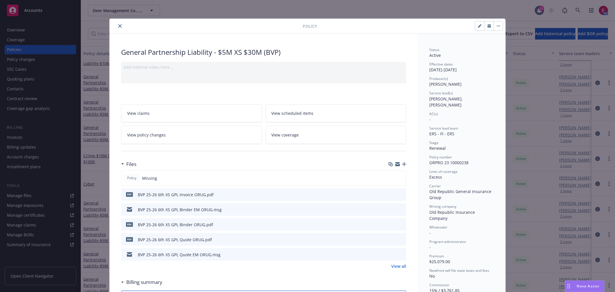
scroll to position [17, 0]
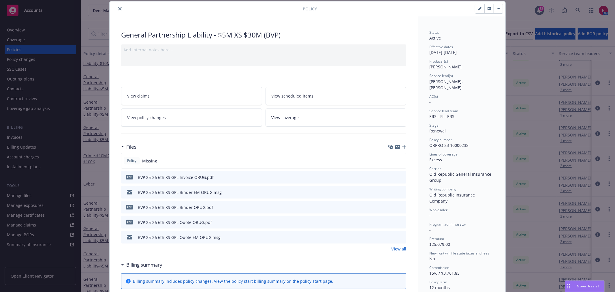
click at [402, 149] on div "Files" at bounding box center [263, 147] width 285 height 12
click at [402, 148] on icon "button" at bounding box center [404, 147] width 4 height 4
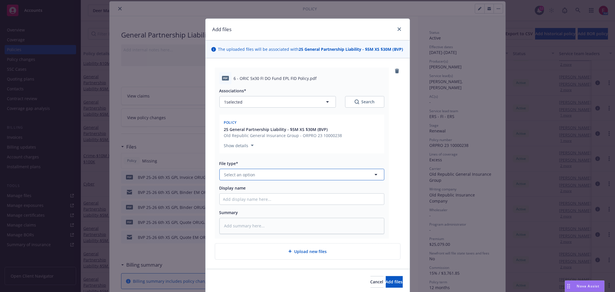
drag, startPoint x: 248, startPoint y: 174, endPoint x: 269, endPoint y: 158, distance: 26.9
click at [249, 174] on span "Select an option" at bounding box center [239, 175] width 31 height 6
type input "pol"
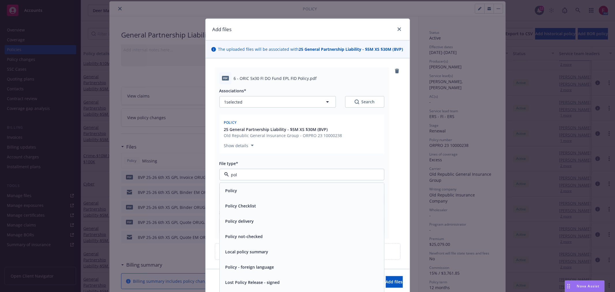
drag, startPoint x: 267, startPoint y: 188, endPoint x: 263, endPoint y: 190, distance: 3.9
click at [267, 189] on div "Policy" at bounding box center [302, 190] width 158 height 8
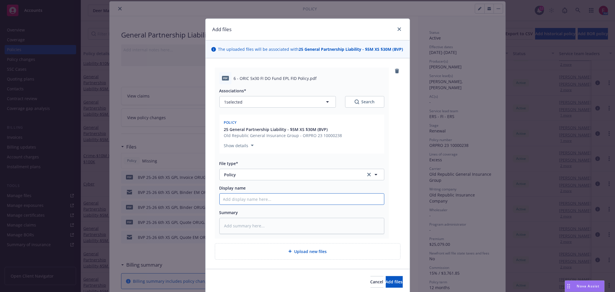
click at [250, 203] on input "Display name" at bounding box center [302, 199] width 164 height 11
type textarea "x"
type input "B"
type textarea "x"
type input "BVP"
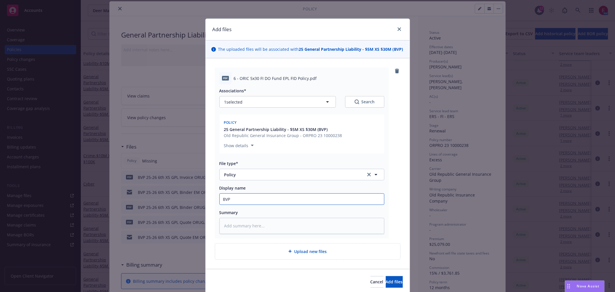
type textarea "x"
type input "BVP"
type textarea "x"
type input "BVP 2"
type textarea "x"
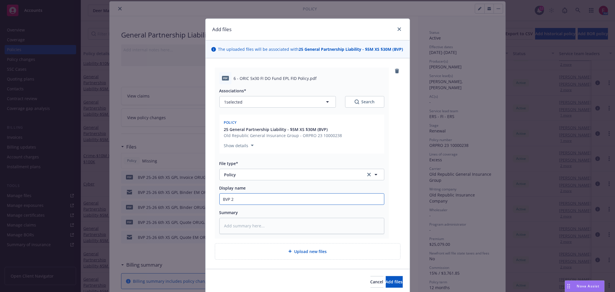
type input "BVP 25"
type textarea "x"
type input "BVP 25-"
type textarea "x"
type input "BVP 25-2"
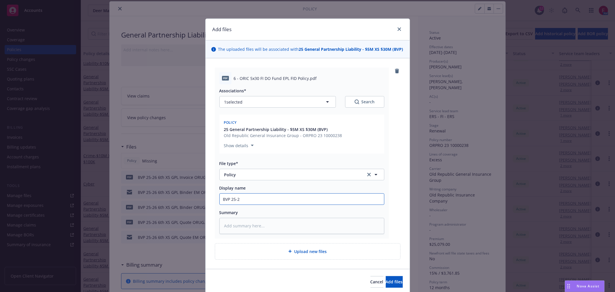
type textarea "x"
type input "BVP 25-26"
type textarea "x"
type input "BVP 25-26"
type textarea "x"
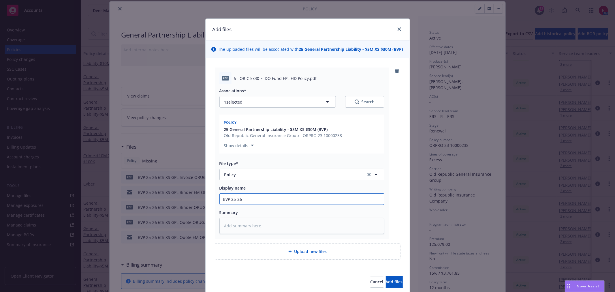
type input "BVP 25-26 t"
type textarea "x"
type input "BVP 25-26 th"
type textarea "x"
type input "BVP 25-26 t"
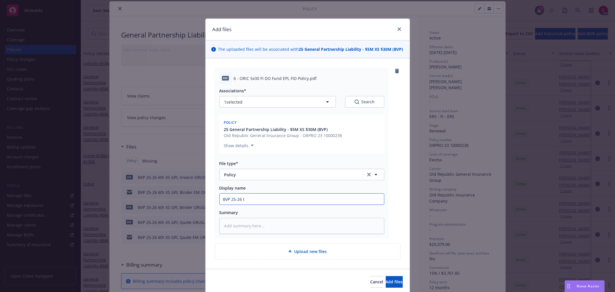
type textarea "x"
type input "BVP 25-26"
type textarea "x"
type input "BVP 25-26 6"
type textarea "x"
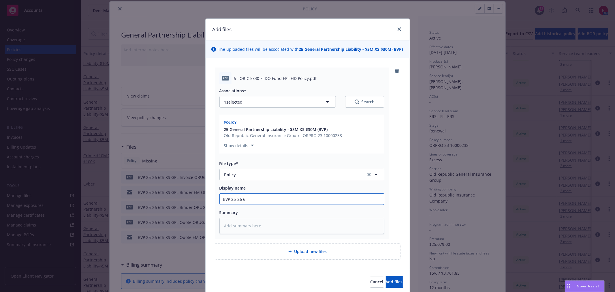
type input "BVP 25-26 6t"
type textarea "x"
type input "BVP 25-26 6th"
type textarea "x"
type input "BVP 25-26 6th"
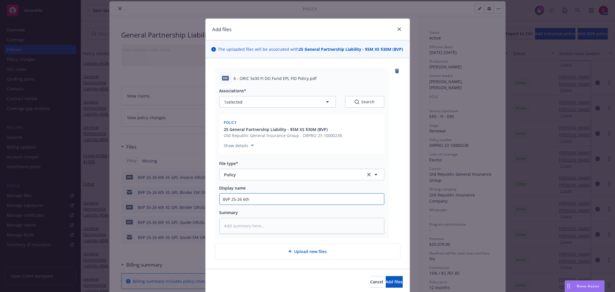
type textarea "x"
type input "BVP 25-26 6th X"
type textarea "x"
type input "BVP 25-26 6th XS"
type textarea "x"
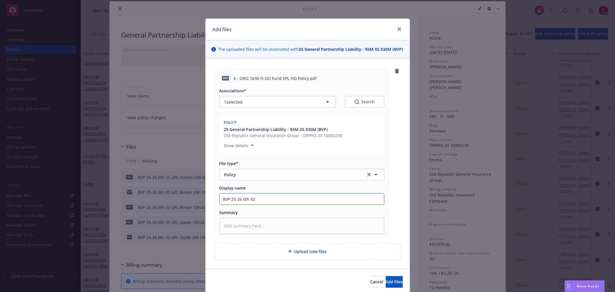
type input "BVP 25-26 6th XS"
type textarea "x"
type input "BVP 25-26 6th XS GP"
type textarea "x"
type input "BVP 25-26 6th XS GP{"
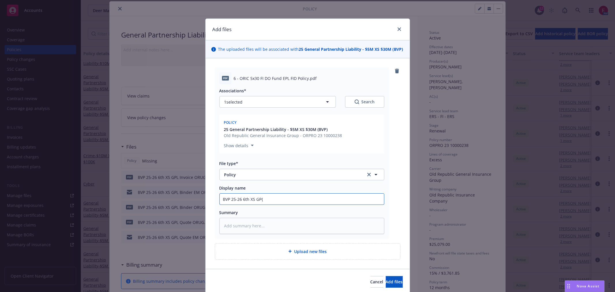
type textarea "x"
type input "BVP 25-26 6th XS GP"
type textarea "x"
type input "BVP 25-26 6th XS GPL"
type textarea "x"
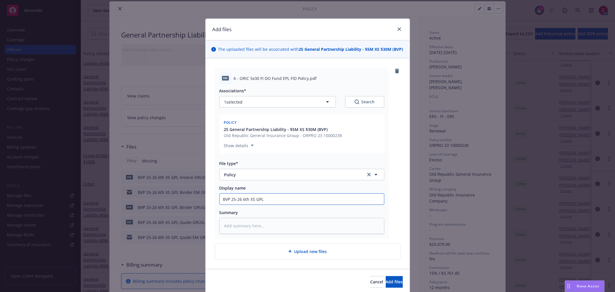
type input "BVP 25-26 6th XS GPL"
type textarea "x"
type input "BVP 25-26 6th XS GPL P"
type textarea "x"
type input "BVP 25-26 6th XS GPL Po"
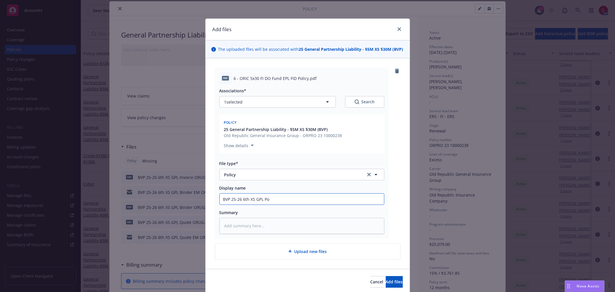
type textarea "x"
type input "BVP 25-26 6th XS GPL Pol"
type textarea "x"
type input "BVP 25-26 6th XS GPL Poli"
type textarea "x"
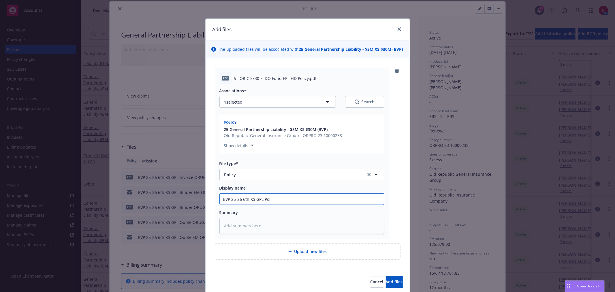
type input "BVP 25-26 6th XS GPL Polic"
type textarea "x"
type input "BVP 25-26 6th XS GPL Policy"
type textarea "x"
type input "BVP 25-26 6th XS GPL Policy"
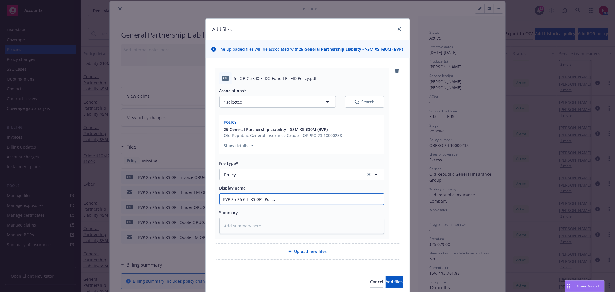
type textarea "x"
type input "BVP 25-26 6th XS GPL Policy O"
type textarea "x"
type input "BVP 25-26 6th XS GPL Policy OR"
type textarea "x"
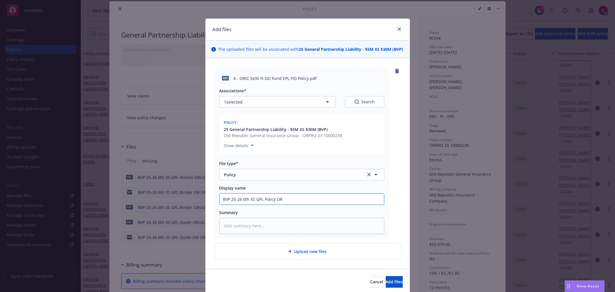
type input "BVP 25-26 6th XS GPL Policy ORG"
type textarea "x"
type input "BVP 25-26 6th XS GPL Policy ORGU"
type textarea "x"
type input "BVP 25-26 6th XS GPL Policy ORG"
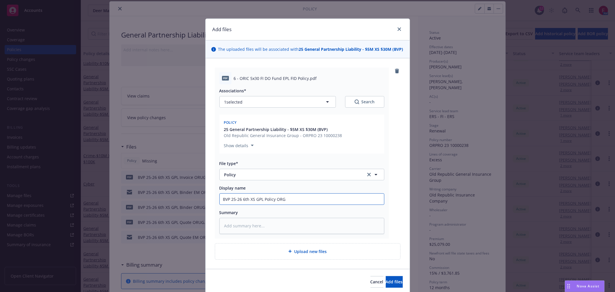
type textarea "x"
type input "BVP 25-26 6th XS GPL Policy ORI"
type textarea "x"
type input "BVP 25-26 6th XS GPL Policy ORIU"
type textarea "x"
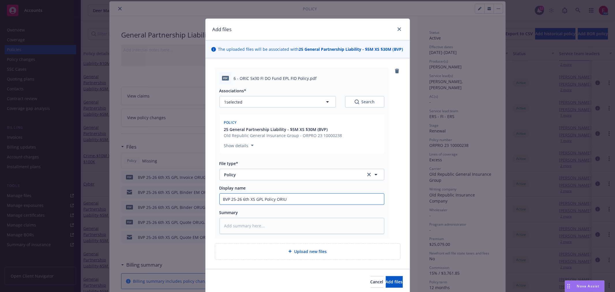
type input "BVP 25-26 6th XS GPL Policy ORIUG"
type textarea "x"
type input "BVP 25-26 6th XS GPL Policy ORIU"
type textarea "x"
type input "BVP 25-26 6th XS GPL Policy ORI"
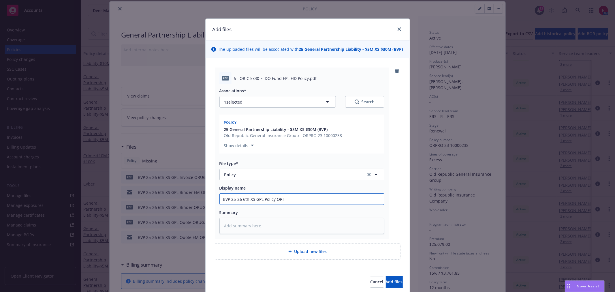
type textarea "x"
type input "BVP 25-26 6th XS GPL Policy OR"
type textarea "x"
type input "BVP 25-26 6th XS GPL Policy ORU"
type textarea "x"
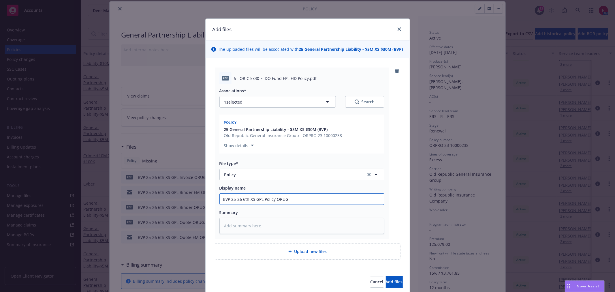
drag, startPoint x: 305, startPoint y: 200, endPoint x: 120, endPoint y: 200, distance: 185.5
click at [120, 200] on div "Add files The uploaded files will be associated with 25 General Partnership Lia…" at bounding box center [307, 146] width 615 height 292
type input "BVP 25-26 6th XS GPL Policy ORUG"
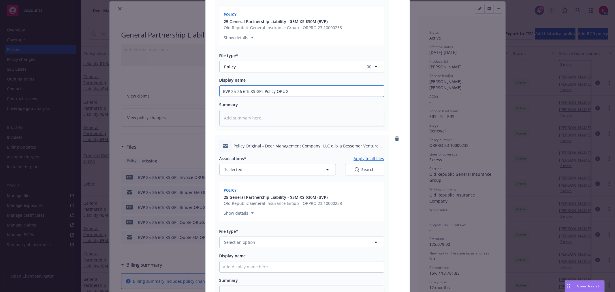
scroll to position [197, 0]
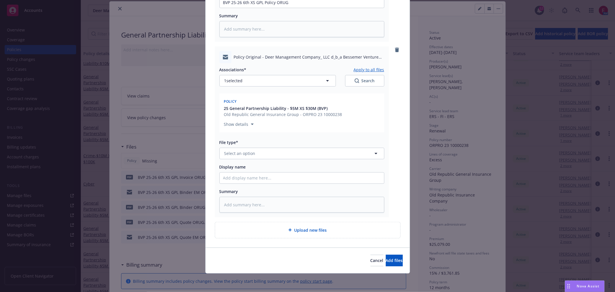
click at [263, 181] on div "Associations* Apply to all files 1 selected Search Policy 25 General Partnershi…" at bounding box center [302, 137] width 165 height 149
click at [263, 8] on input "Display name" at bounding box center [302, 2] width 164 height 11
paste input "BVP 25-26 6th XS GPL Policy ORUG"
type textarea "x"
type input "BVP 25-26 6th XS GPL Policy ORUG"
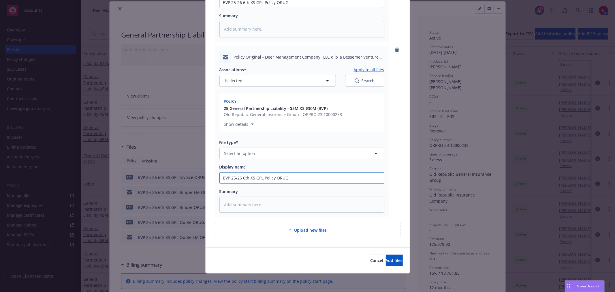
click at [274, 8] on input "BVP 25-26 6th XS GPL Policy ORUG" at bounding box center [302, 2] width 164 height 11
type textarea "x"
type input "BVP 25-26 6th XS GPL Policy EORUG"
type textarea "x"
type input "BVP 25-26 6th XS GPL Policy EMORUG"
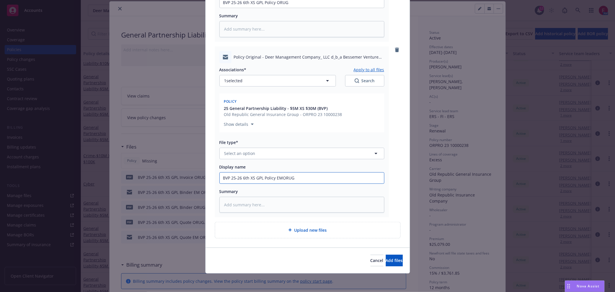
type textarea "x"
type input "BVP 25-26 6th XS GPL Policy EM ORUG"
click at [295, 155] on button "Select an option" at bounding box center [302, 154] width 165 height 12
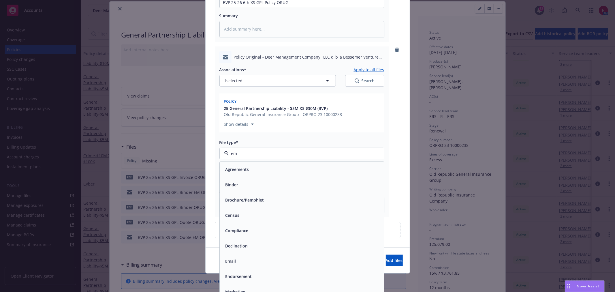
type input "ema"
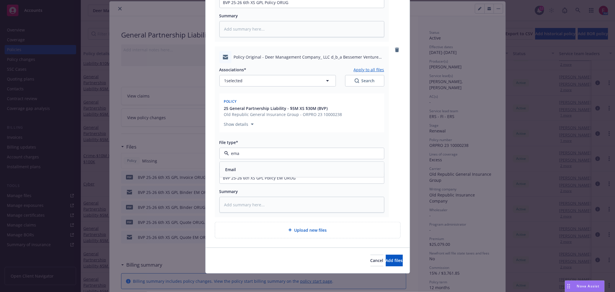
click at [306, 169] on div "Email" at bounding box center [302, 169] width 158 height 8
click at [390, 258] on span "Add files" at bounding box center [394, 260] width 17 height 5
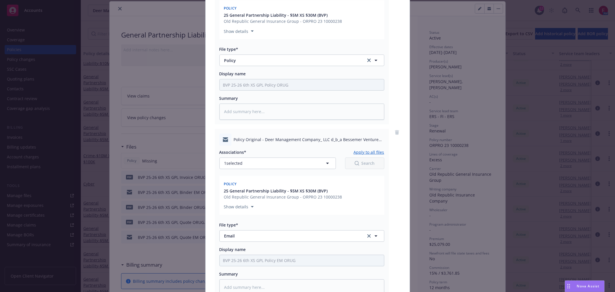
scroll to position [0, 0]
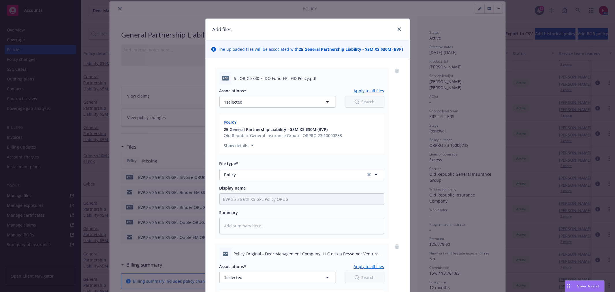
type textarea "x"
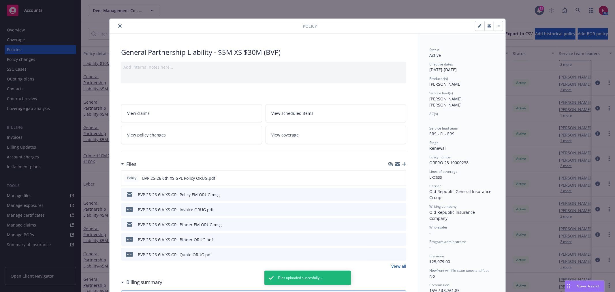
click at [120, 24] on button "close" at bounding box center [120, 26] width 7 height 7
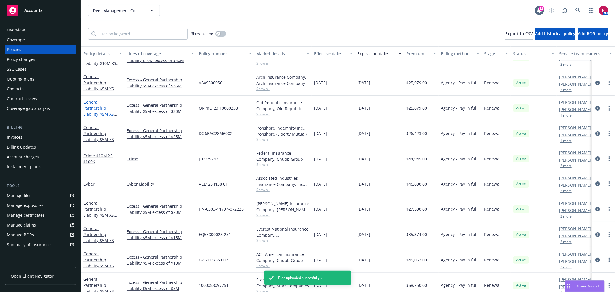
click at [102, 111] on span "- $5M XS $30M (BVP)" at bounding box center [100, 117] width 34 height 12
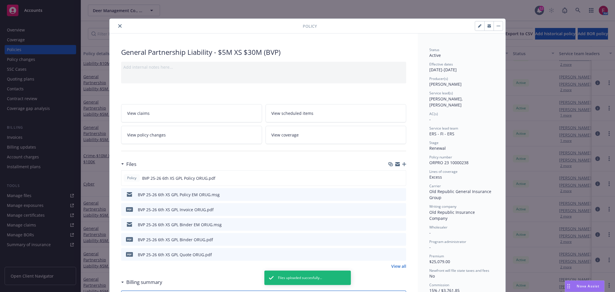
scroll to position [17, 0]
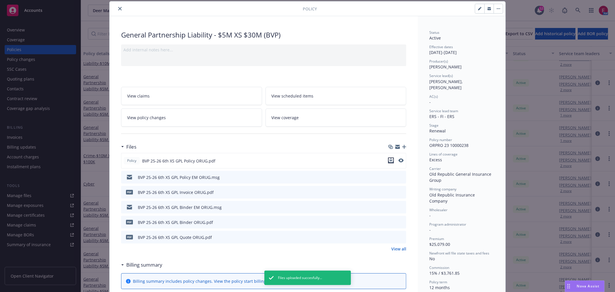
click at [389, 159] on icon "download file" at bounding box center [391, 160] width 5 height 5
click at [117, 6] on button "close" at bounding box center [120, 8] width 7 height 7
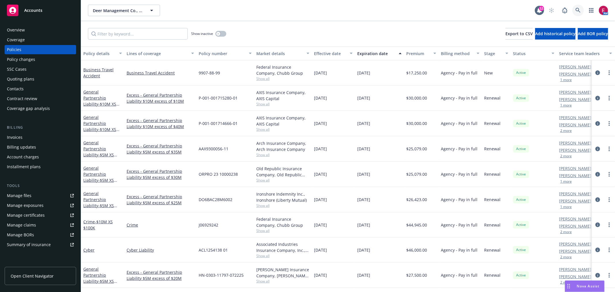
click at [576, 8] on icon at bounding box center [578, 10] width 5 height 5
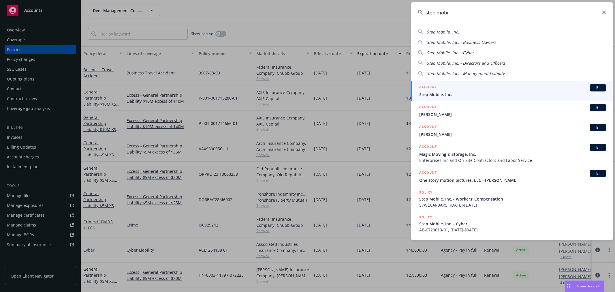
type input "step mobi"
click at [490, 93] on span "Step Mobile, Inc." at bounding box center [512, 94] width 187 height 6
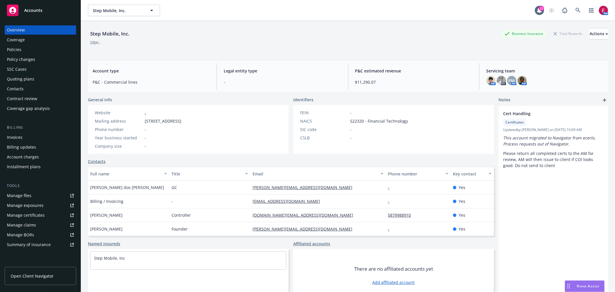
click at [37, 77] on div "Quoting plans" at bounding box center [40, 78] width 67 height 9
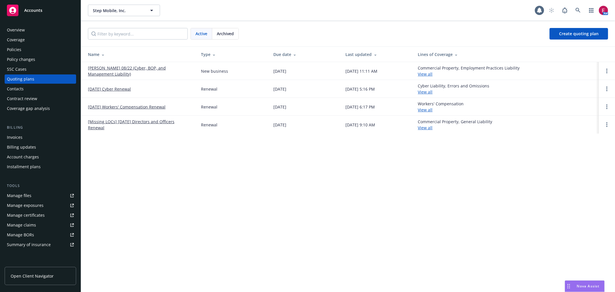
click at [123, 65] on link "[PERSON_NAME] 08/22 (Cyber, BOP, and Management Liability)" at bounding box center [140, 71] width 104 height 12
